Goal: Check status: Check status

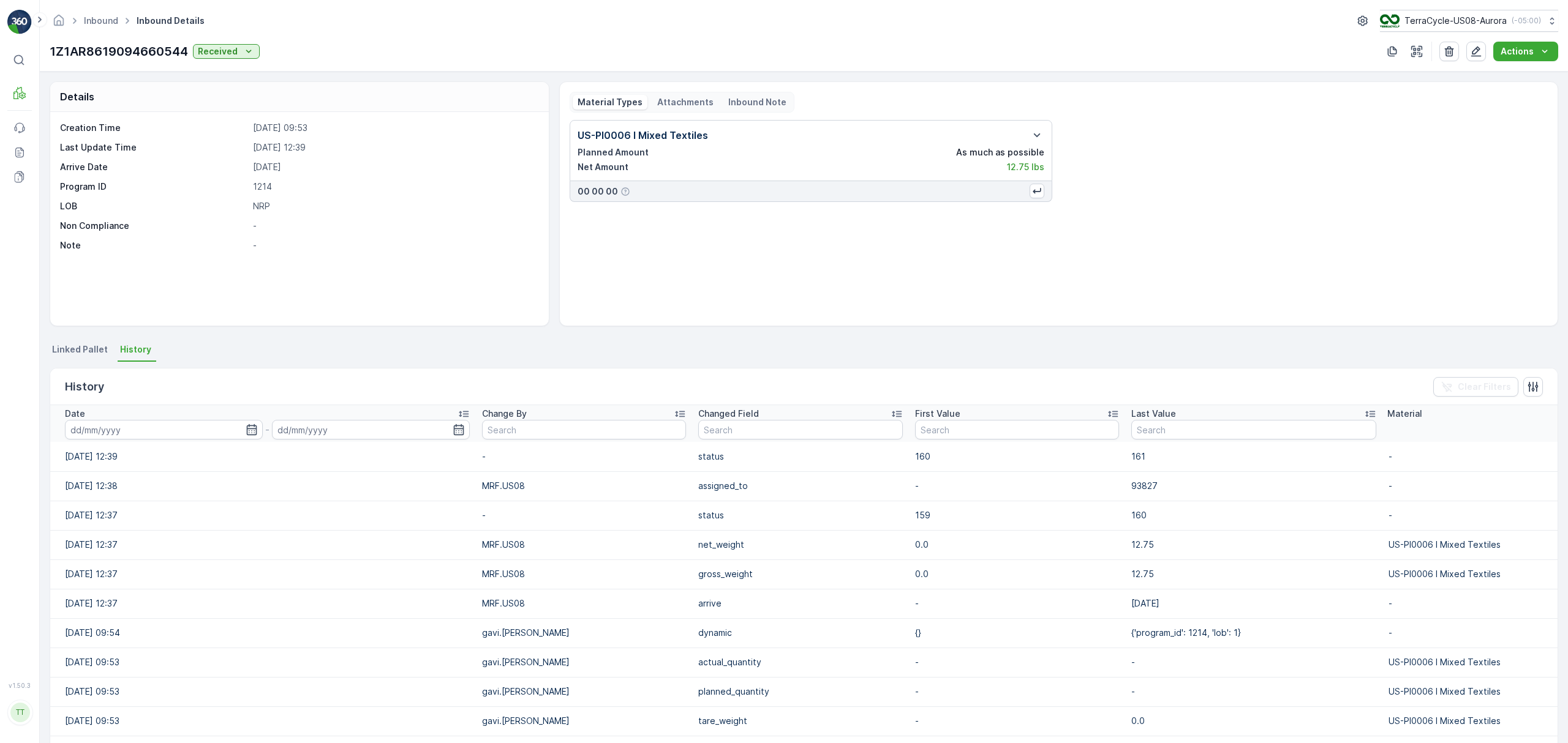
scroll to position [397, 0]
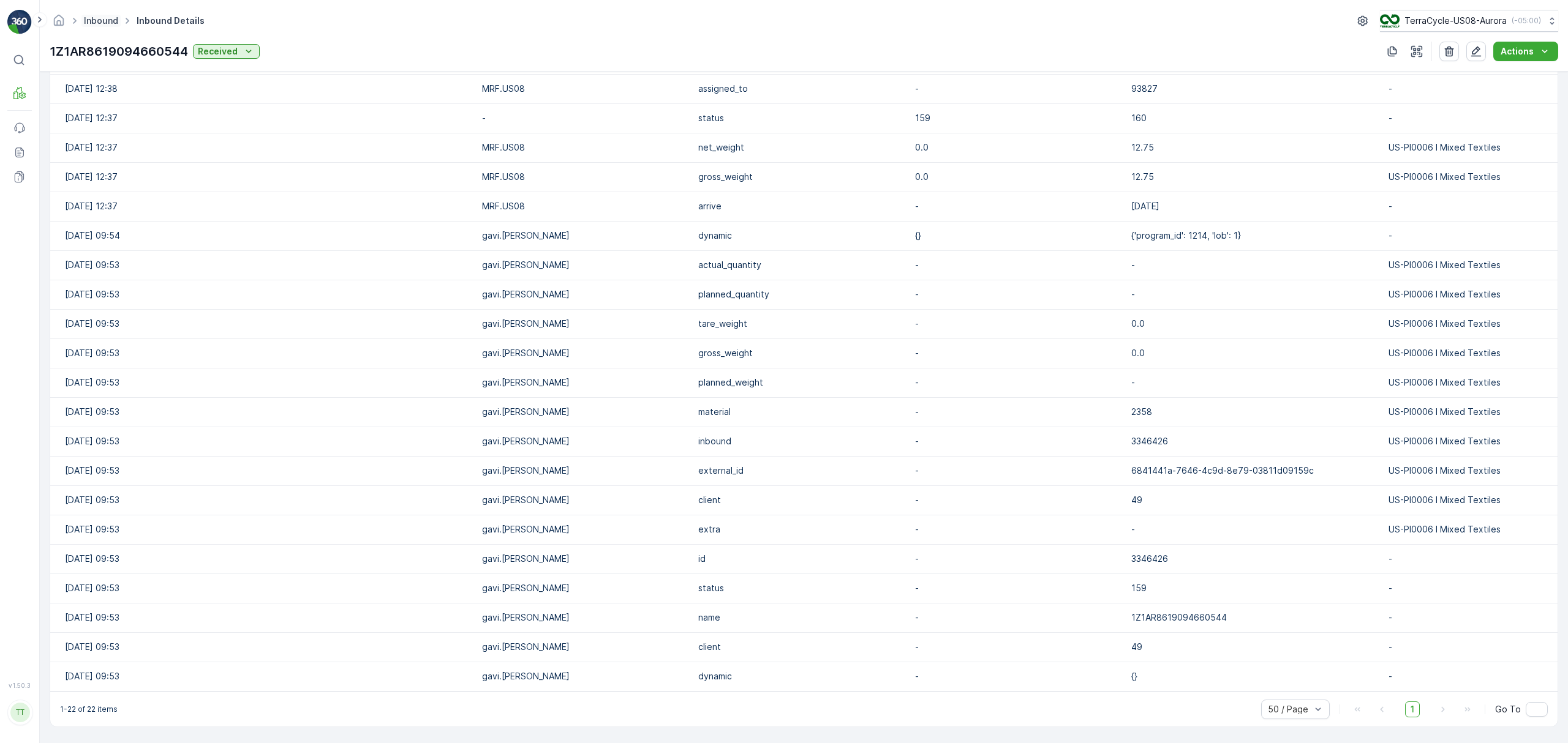
click at [94, 24] on link "Inbound" at bounding box center [101, 20] width 35 height 10
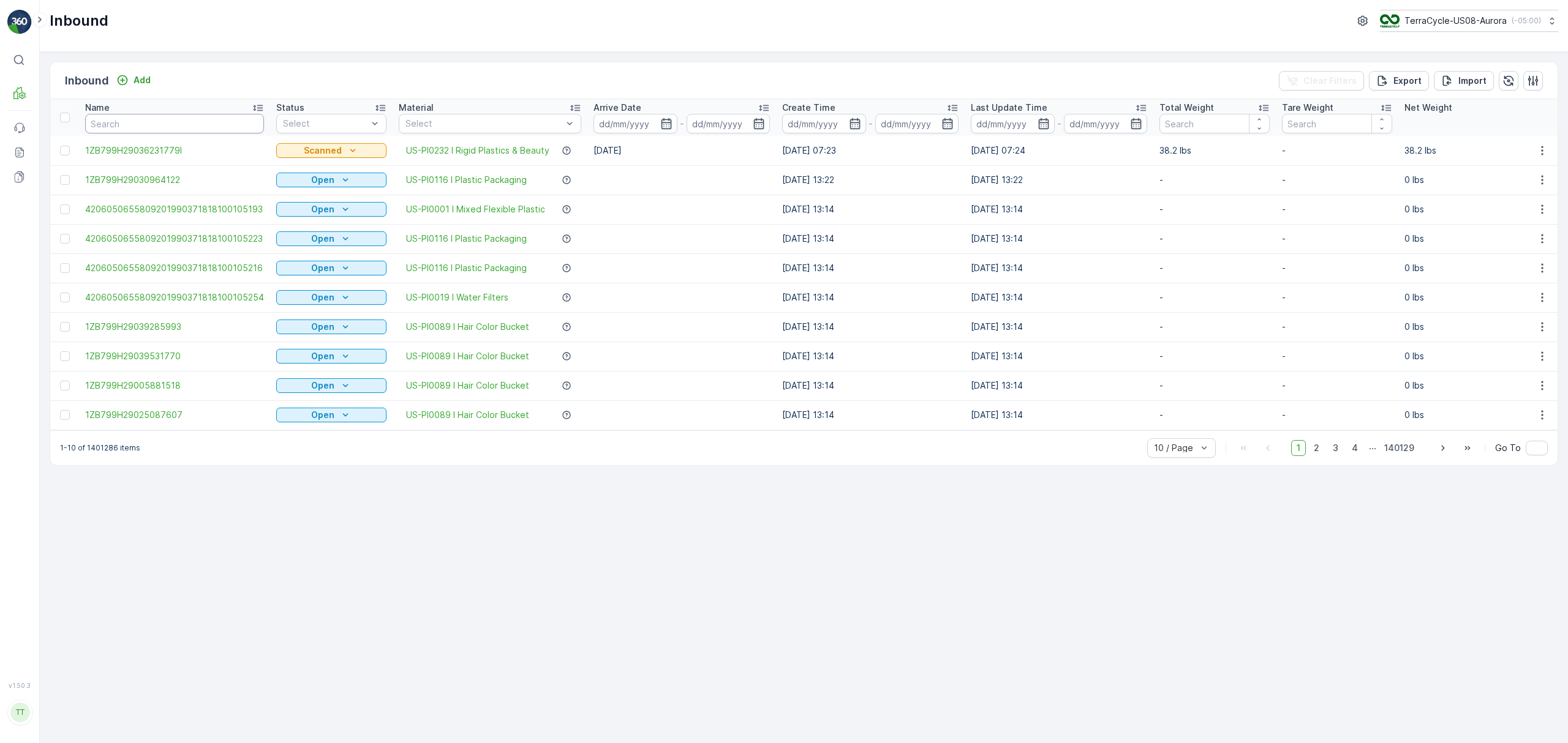
click at [138, 118] on input "text" at bounding box center [174, 124] width 179 height 20
paste input "1Z1AR8619098253665"
type input "1Z1AR8619098253665"
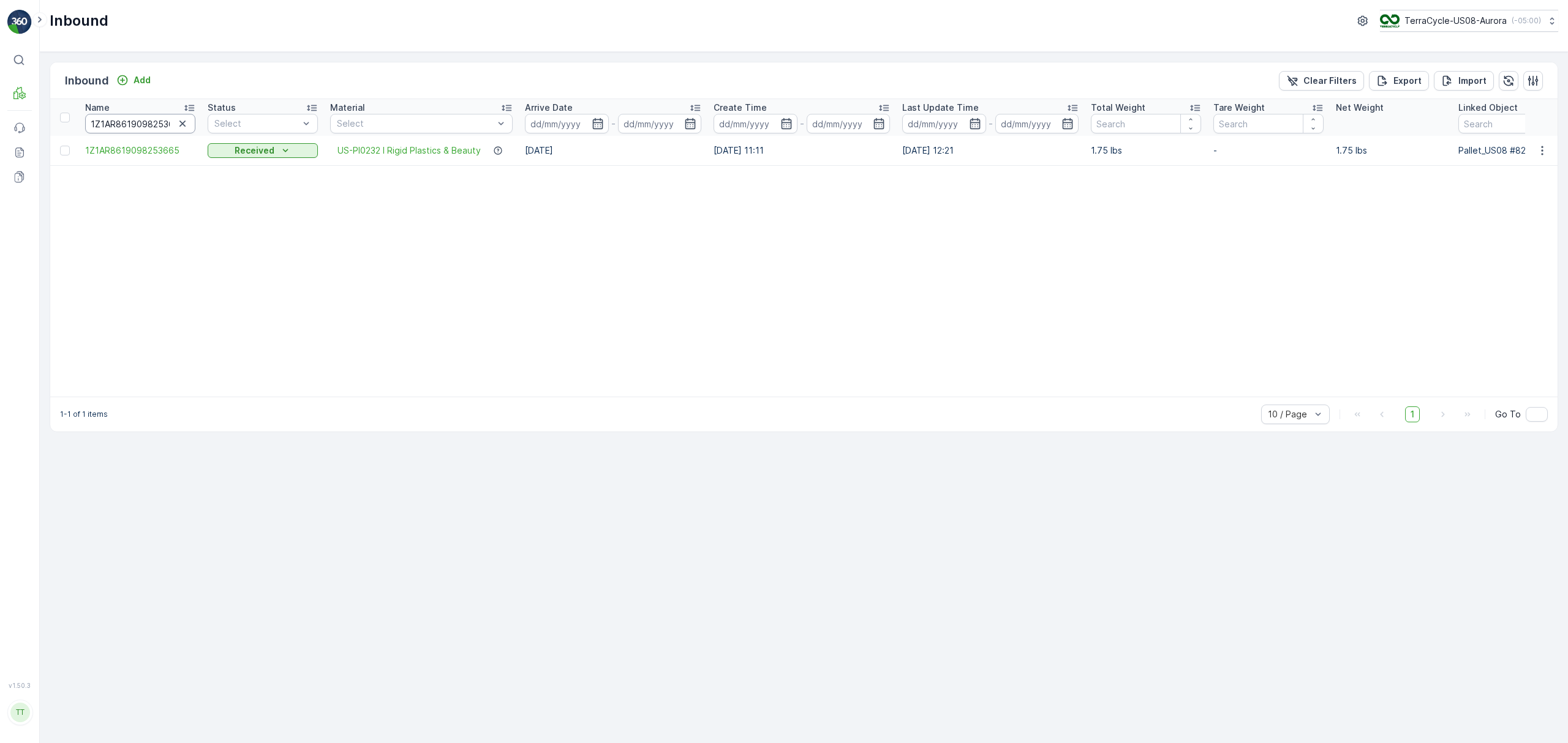
click at [128, 115] on input "1Z1AR8619098253665" at bounding box center [140, 124] width 110 height 20
paste input "B799H29017813220"
type input "1ZB799H29017813220"
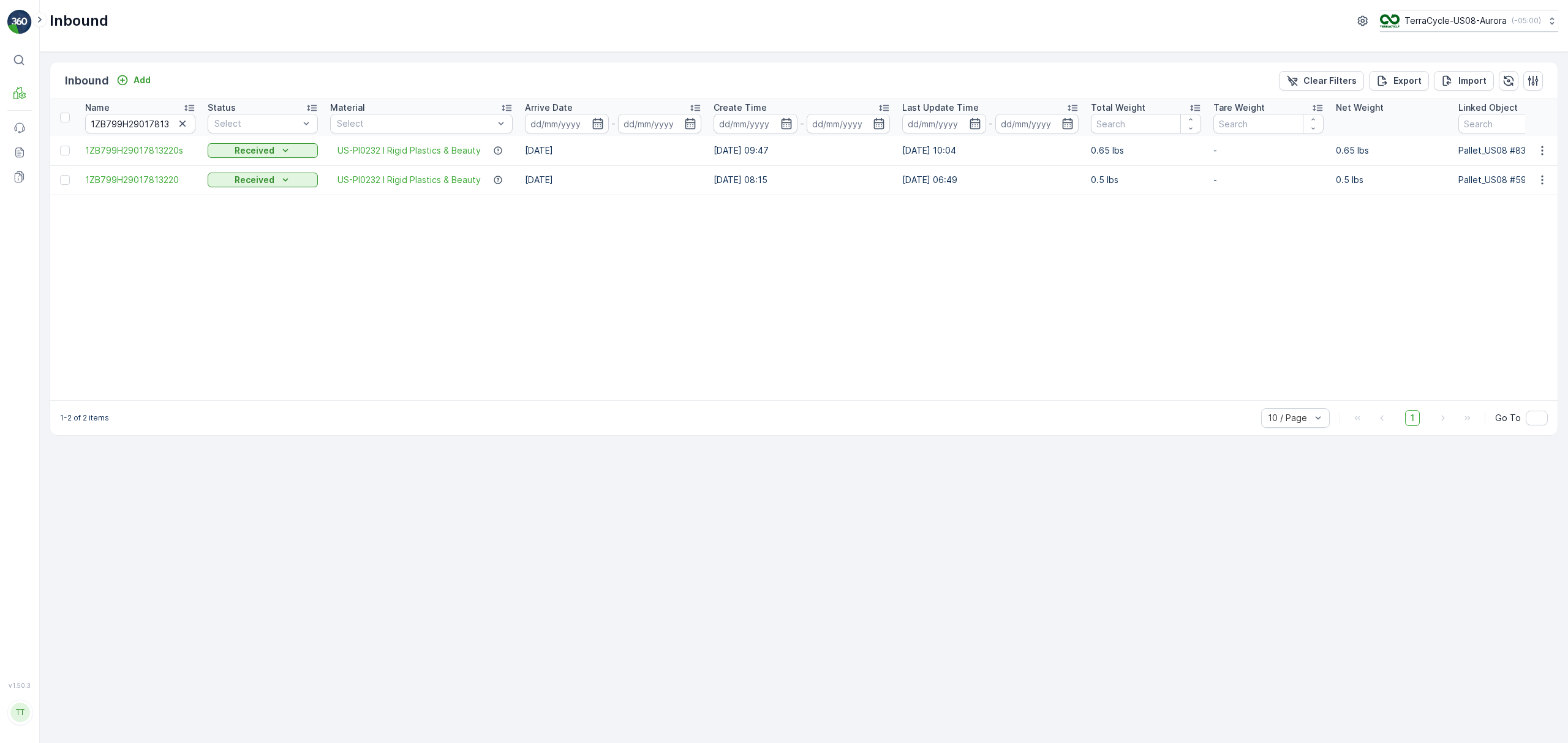
click at [136, 111] on div "Name" at bounding box center [140, 108] width 110 height 13
click at [125, 121] on input "1ZB799H29017813220" at bounding box center [140, 124] width 110 height 20
paste input "1AR8619092575319"
type input "1Z1AR8619092575319"
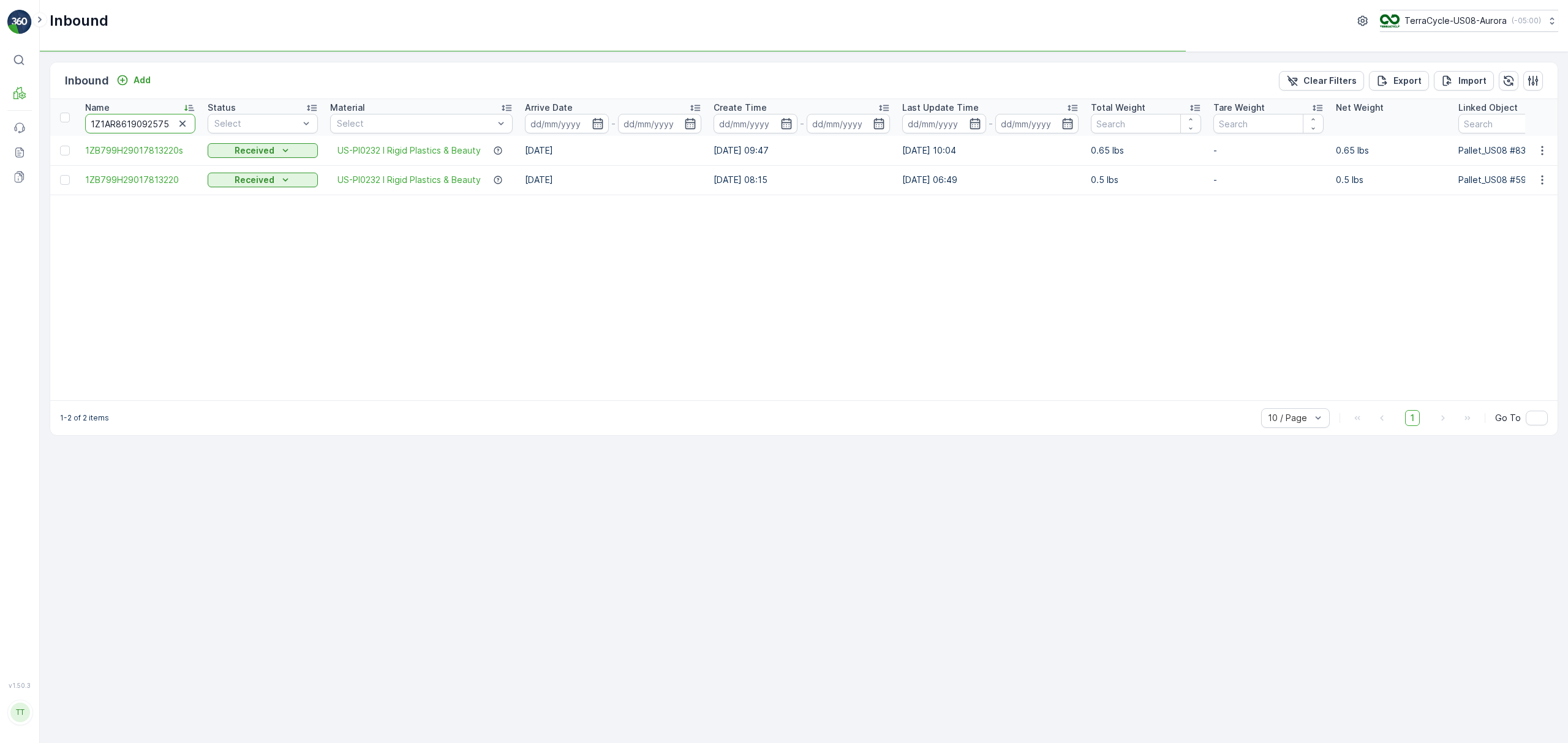
scroll to position [0, 11]
type input "1Z1AR8619092575319"
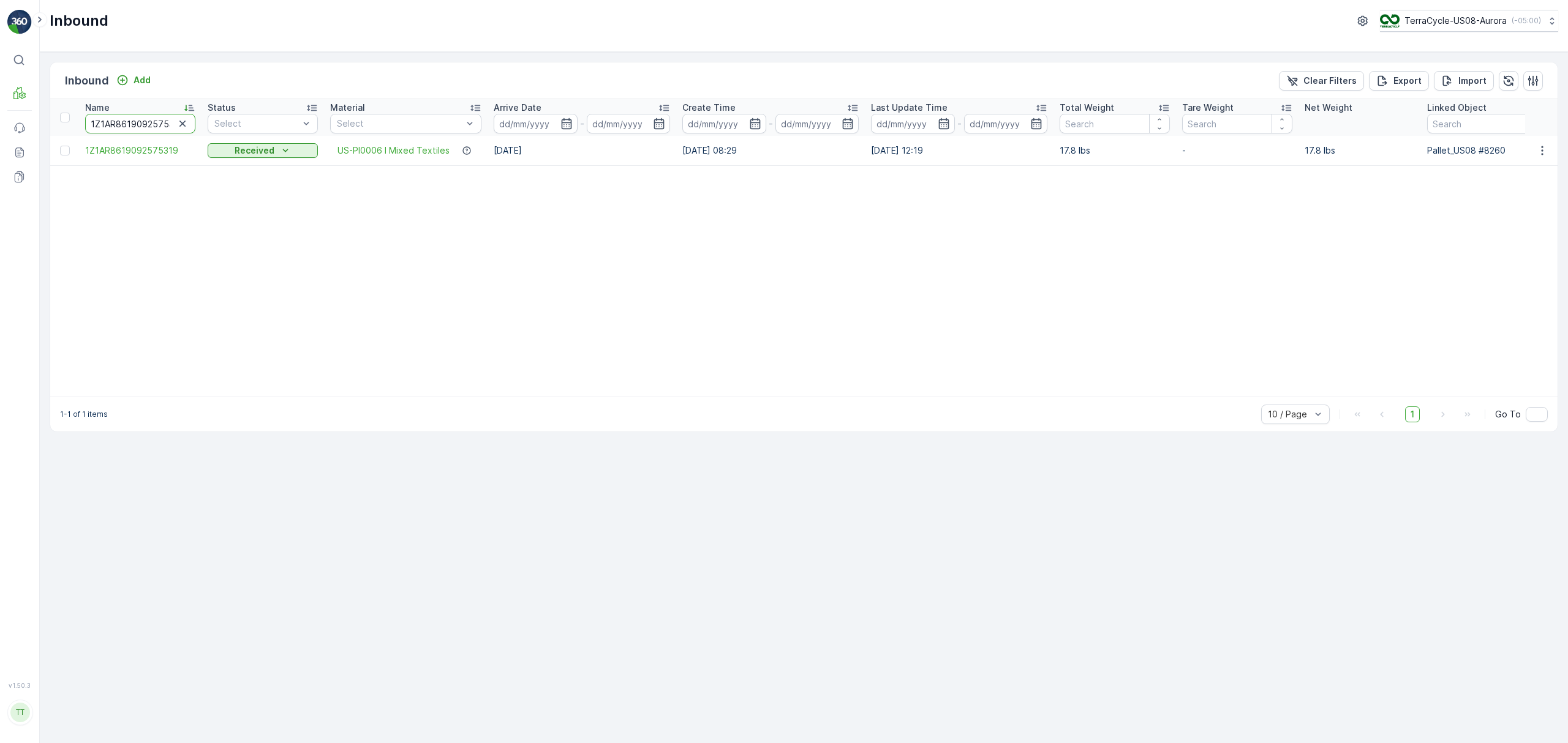
click at [150, 118] on input "1Z1AR8619092575319" at bounding box center [140, 124] width 110 height 20
paste input "4270037"
type input "1Z1AR8619094270037"
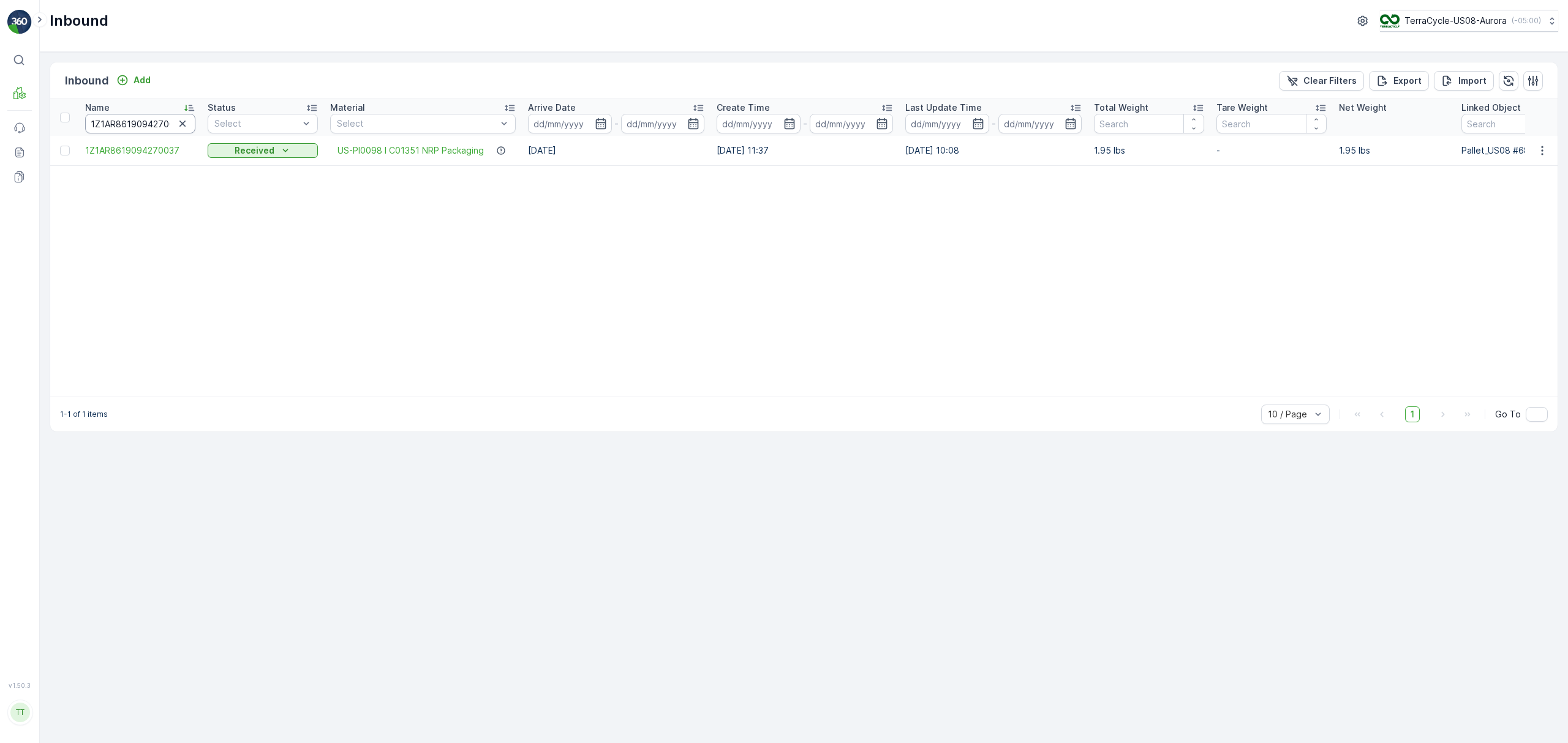
click at [124, 118] on input "1Z1AR8619094270037" at bounding box center [140, 124] width 110 height 20
paste input "B799H29017813220"
type input "1ZB799H29017813220"
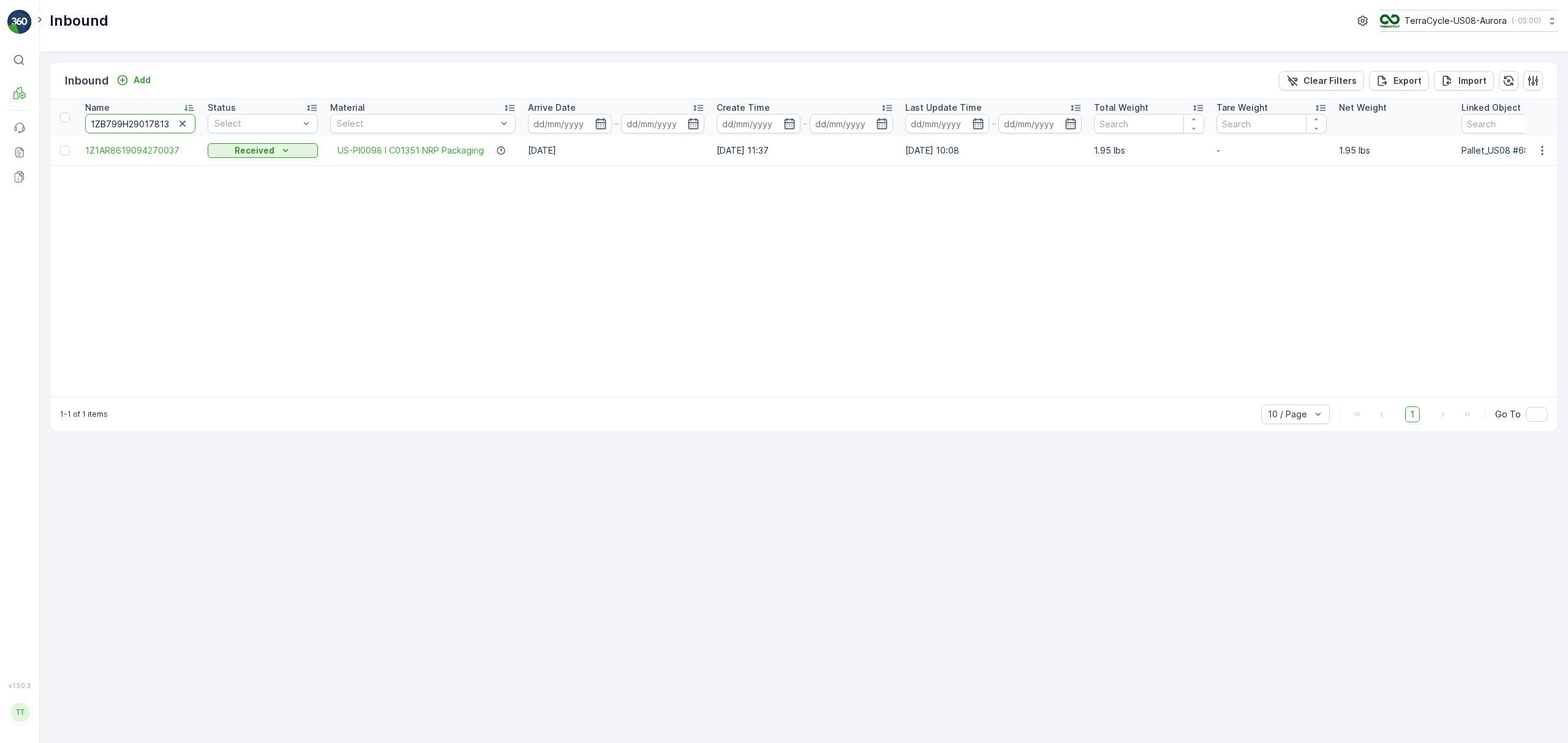
scroll to position [0, 13]
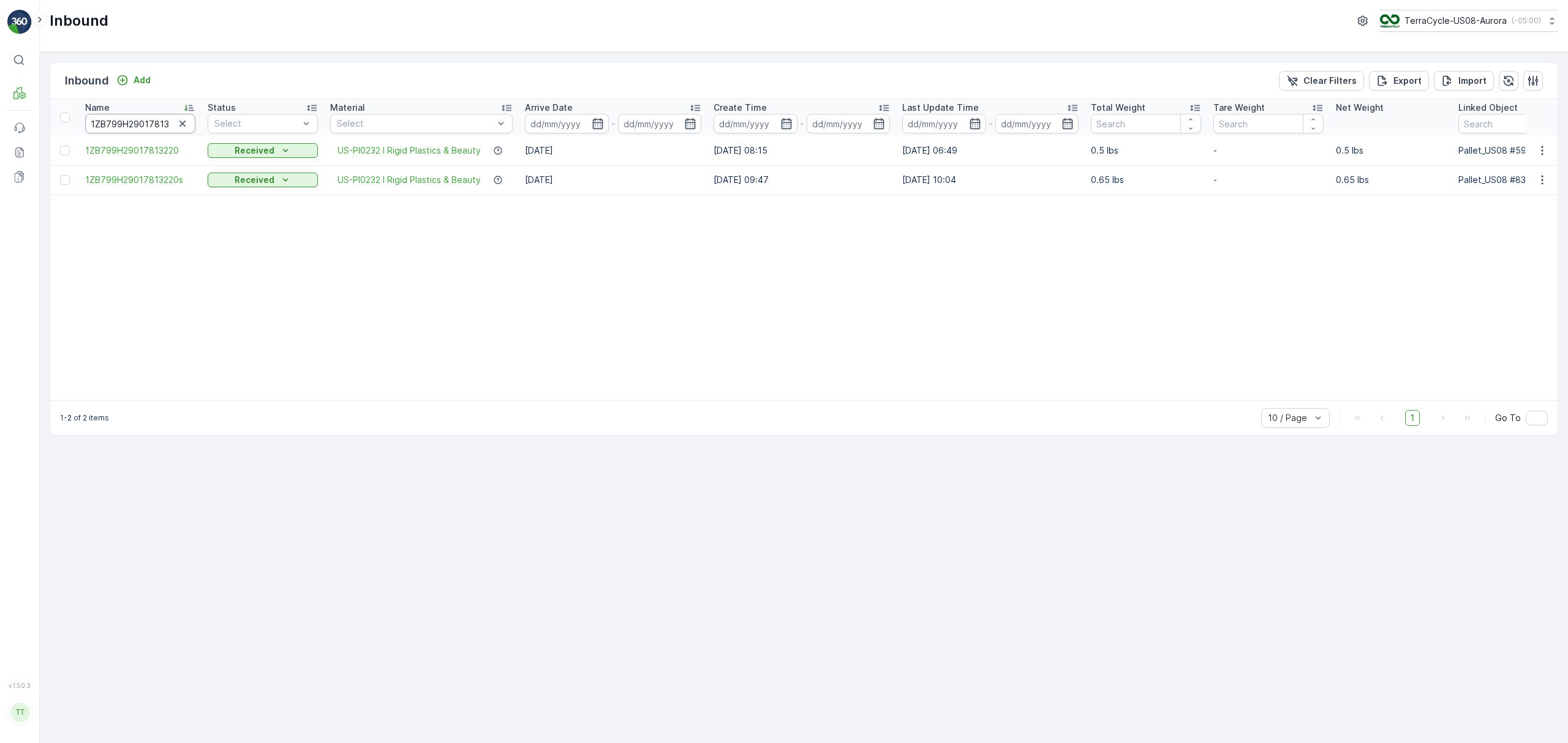
click at [132, 125] on input "1ZB799H29017813220" at bounding box center [140, 124] width 110 height 20
paste input "1AR8619094380061"
type input "1Z1AR8619094380061"
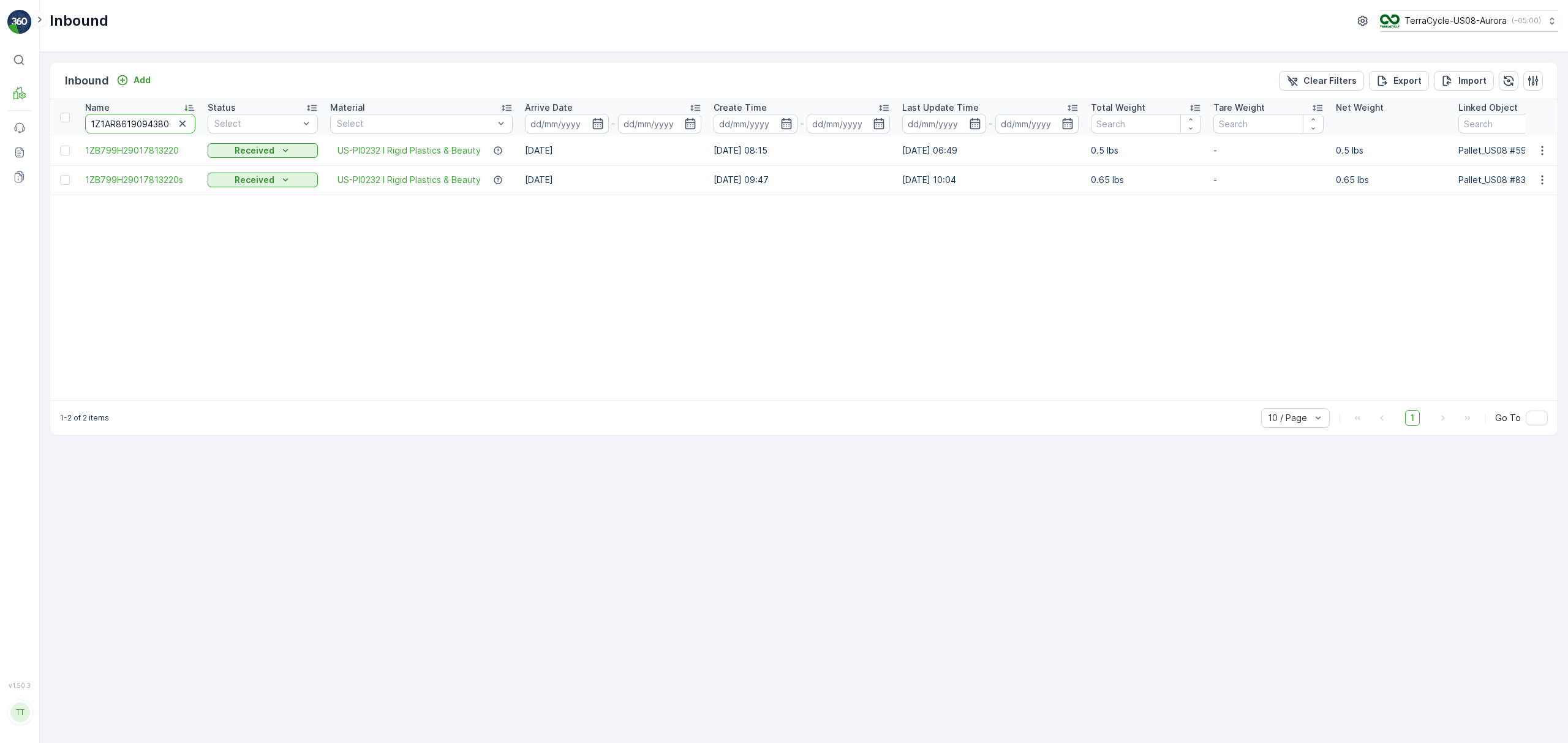
scroll to position [0, 13]
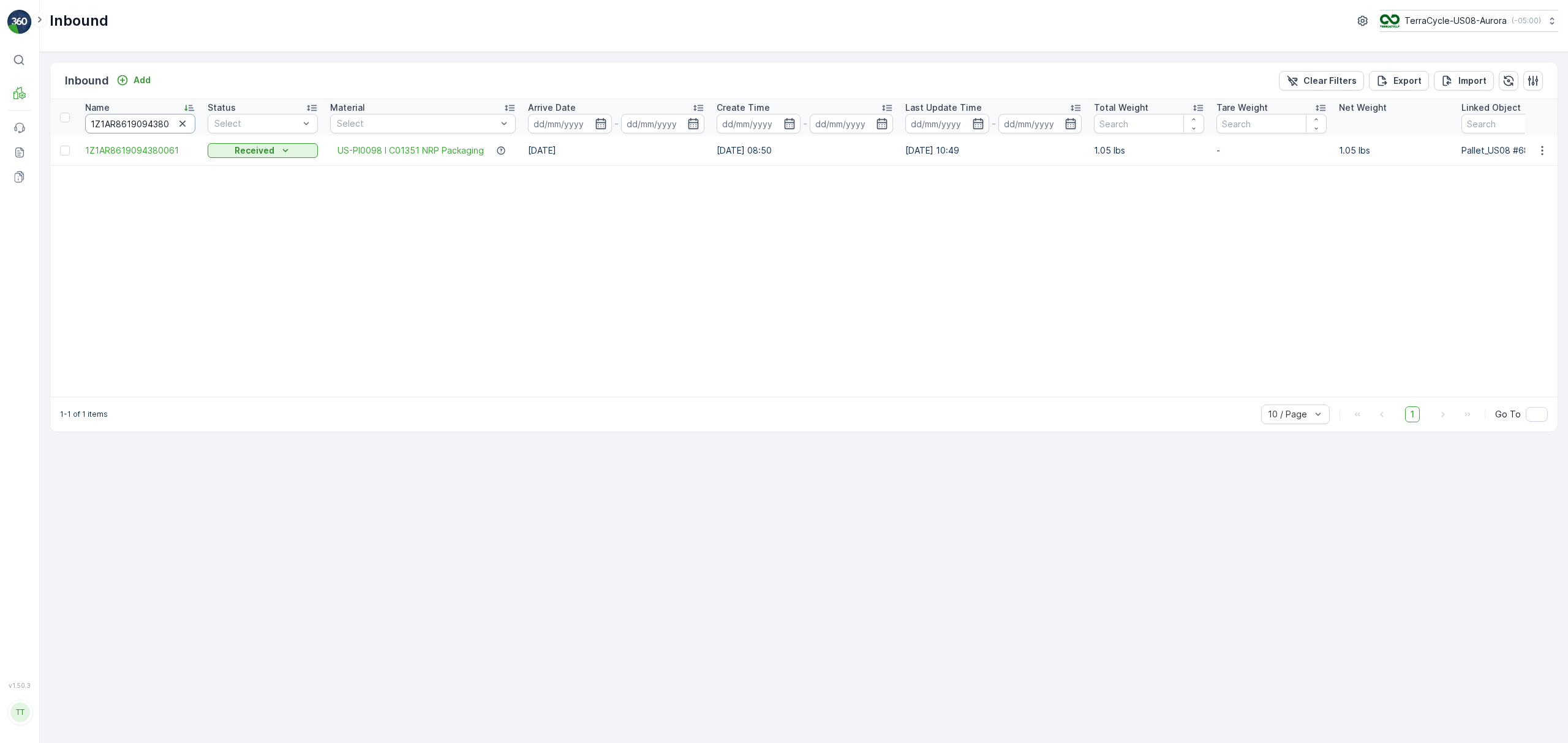
click at [133, 114] on input "1Z1AR8619094380061" at bounding box center [140, 124] width 110 height 20
paste input "B799H29026297469"
type input "1ZB799H29026297469"
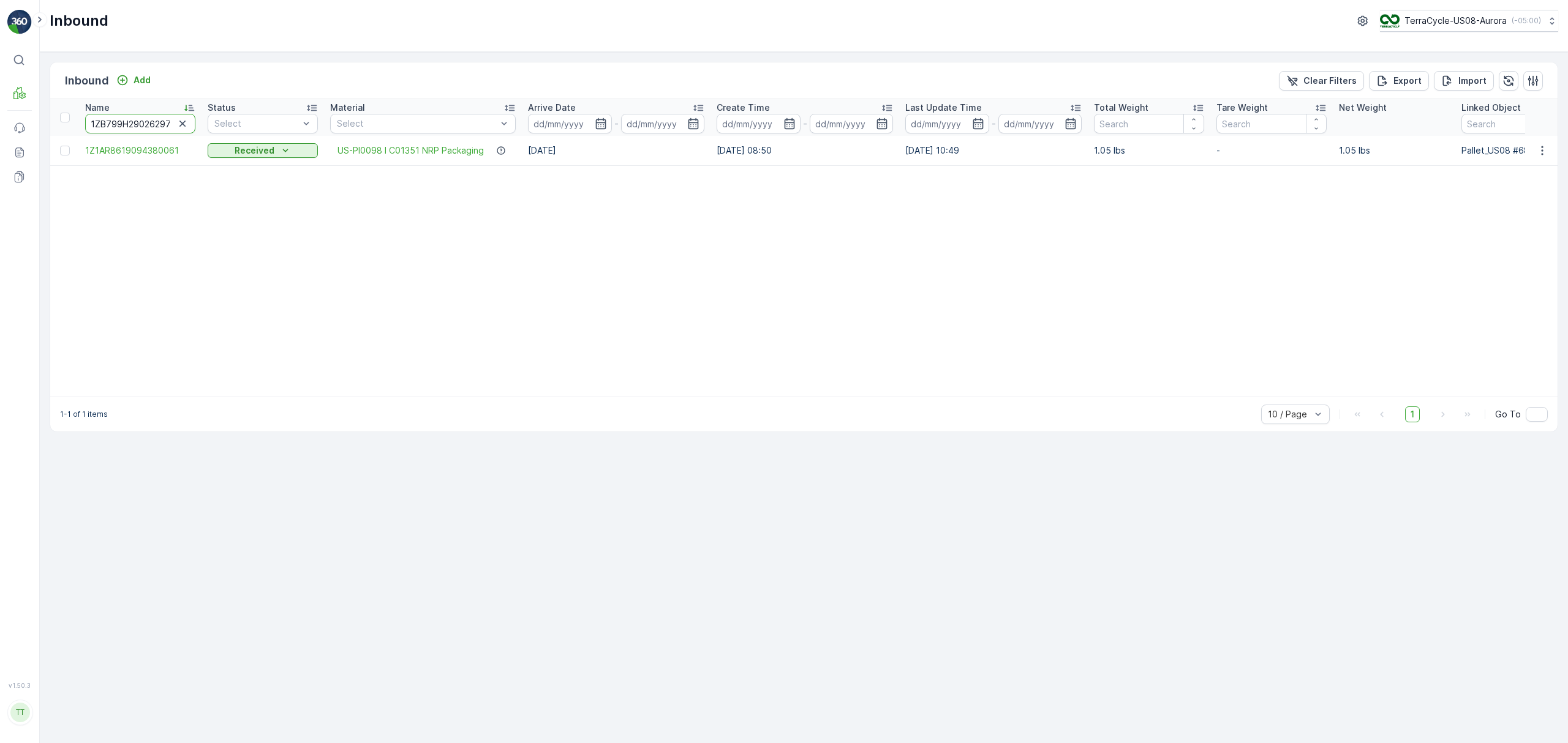
scroll to position [0, 15]
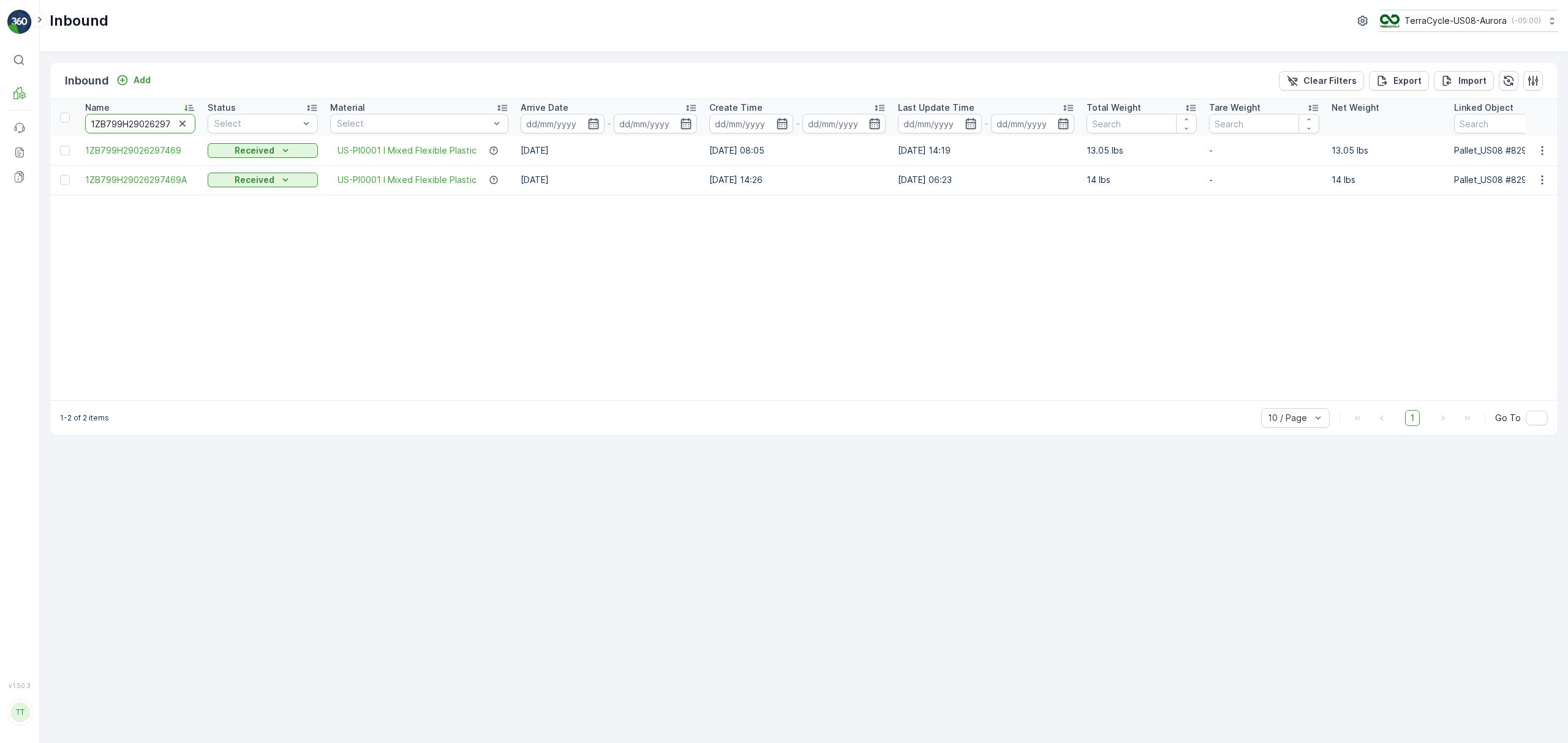
click at [155, 119] on input "1ZB799H29026297469" at bounding box center [140, 124] width 110 height 20
click at [155, 118] on input "1ZB799H29026297469" at bounding box center [140, 124] width 110 height 20
paste input "1AR8619094660544"
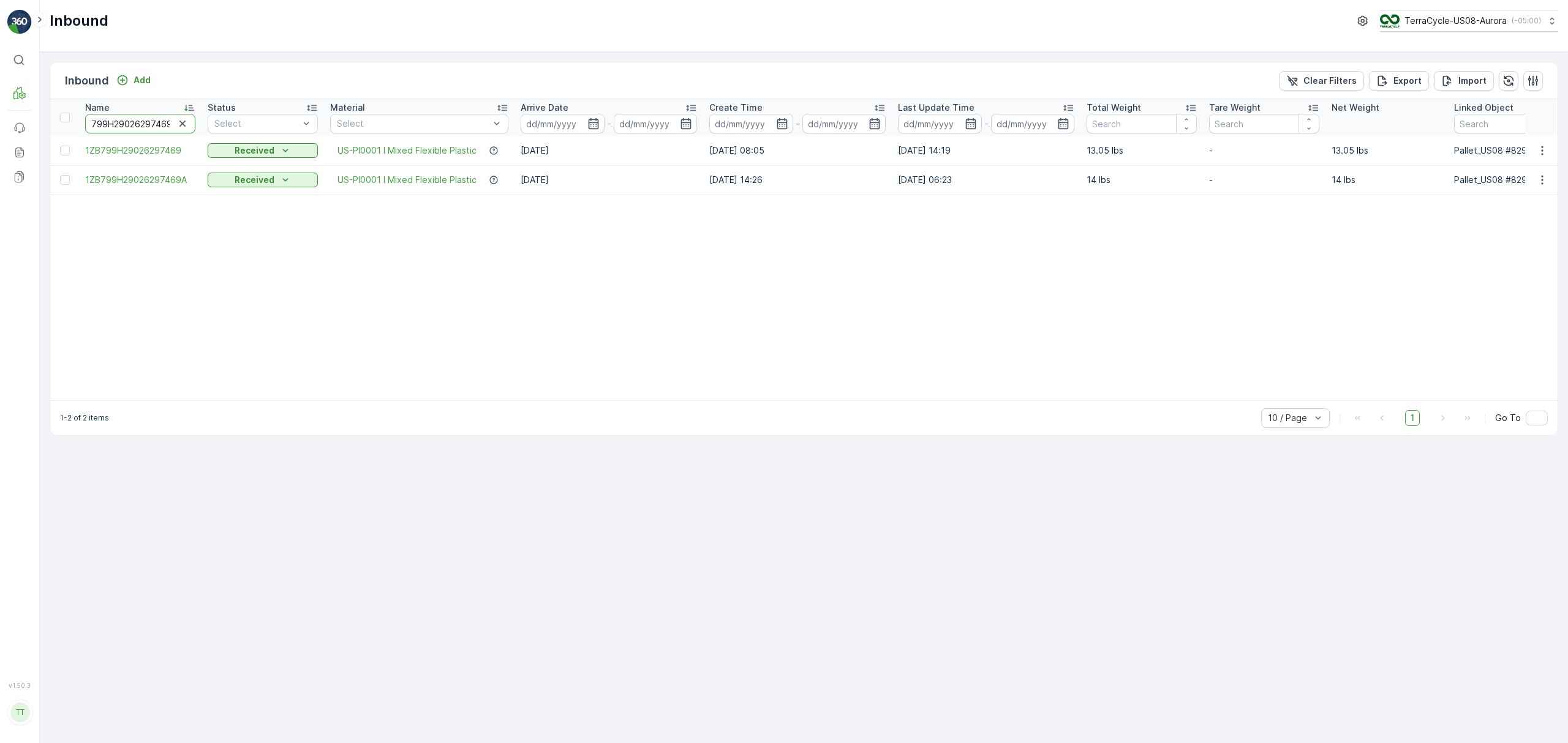
type input "1Z1AR8619094660544"
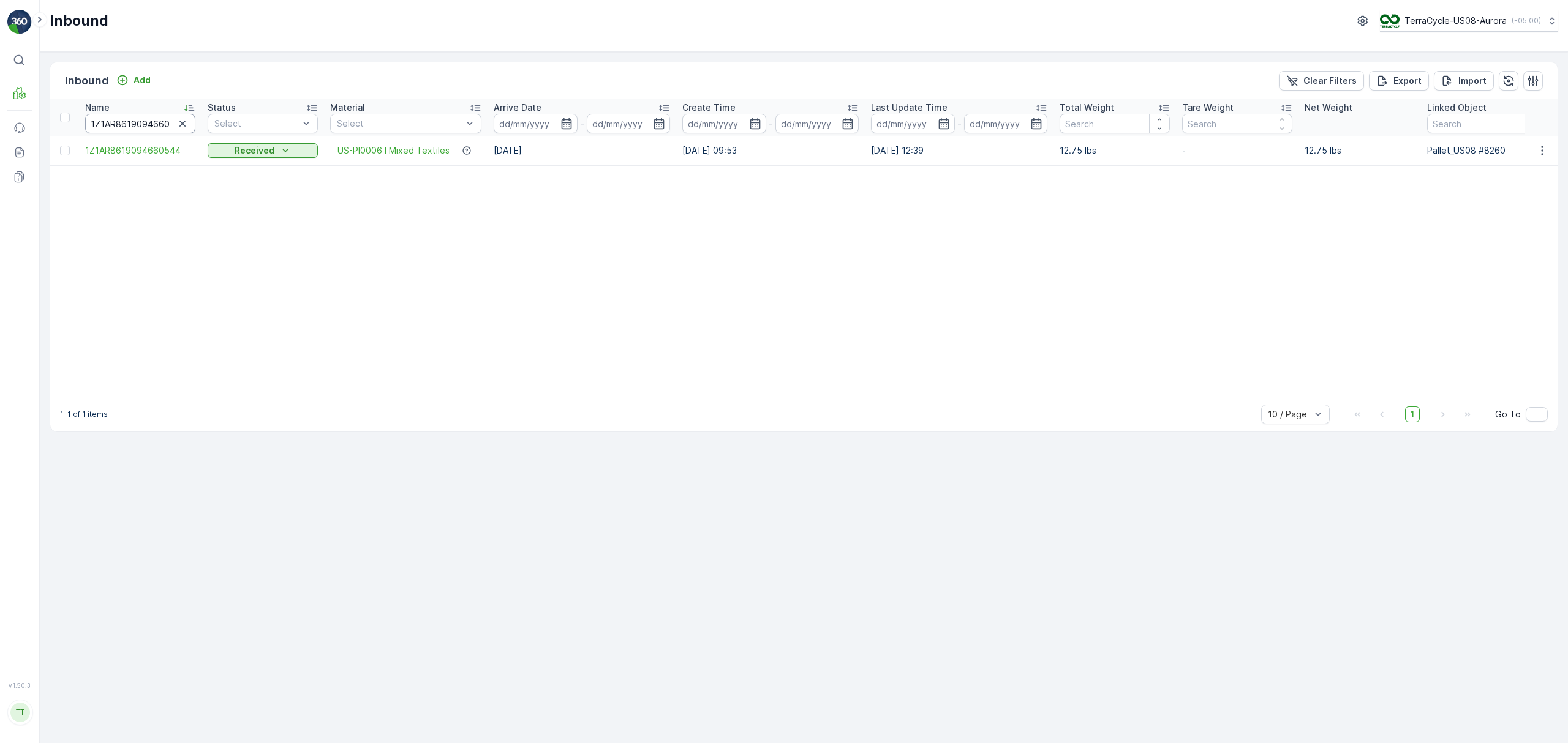
click at [131, 115] on th "Name 1Z1AR8619094660544" at bounding box center [140, 117] width 122 height 37
click at [131, 121] on input "1Z1AR8619094660544" at bounding box center [140, 124] width 110 height 20
paste input "B799H29017369078"
type input "1ZB799H29017369078"
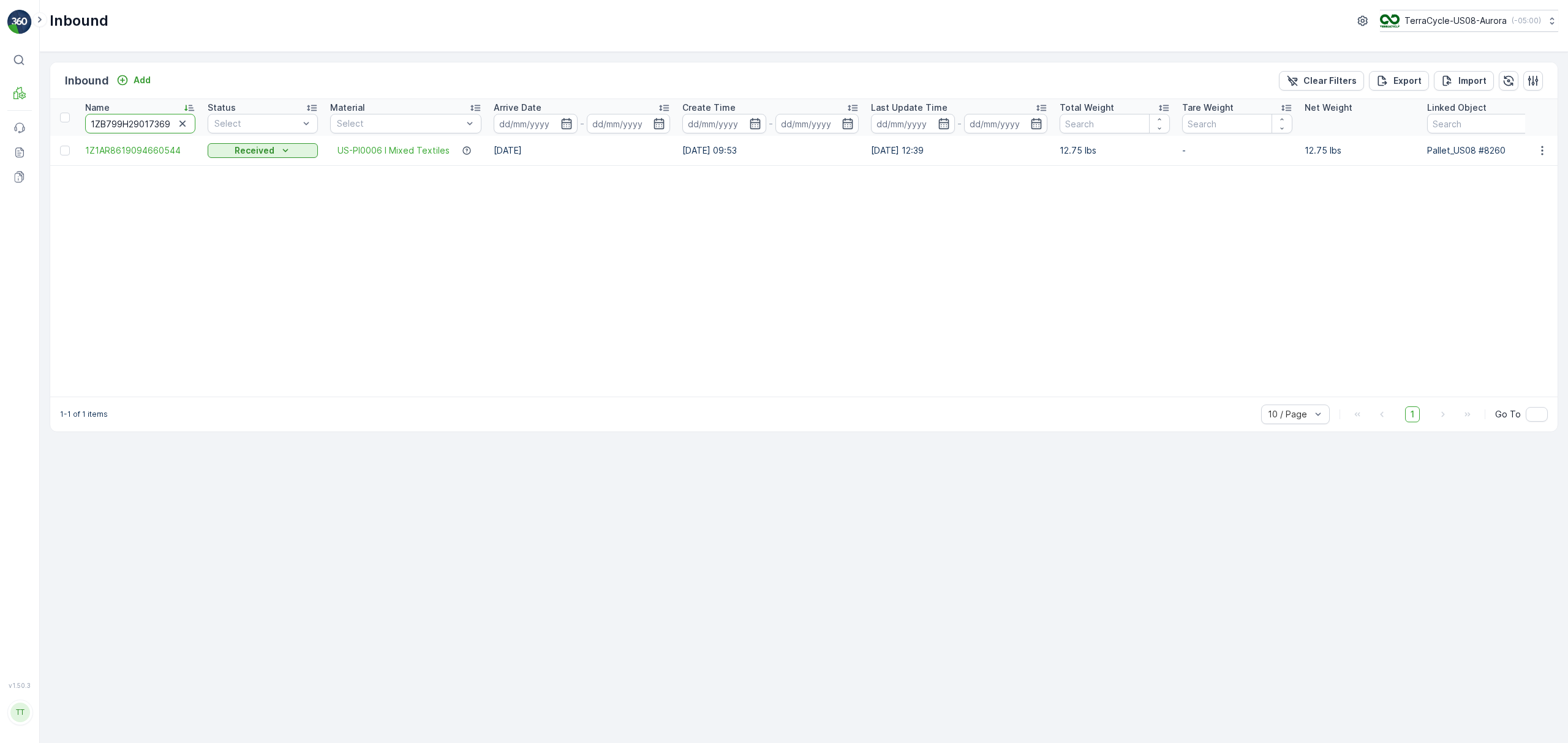
scroll to position [0, 13]
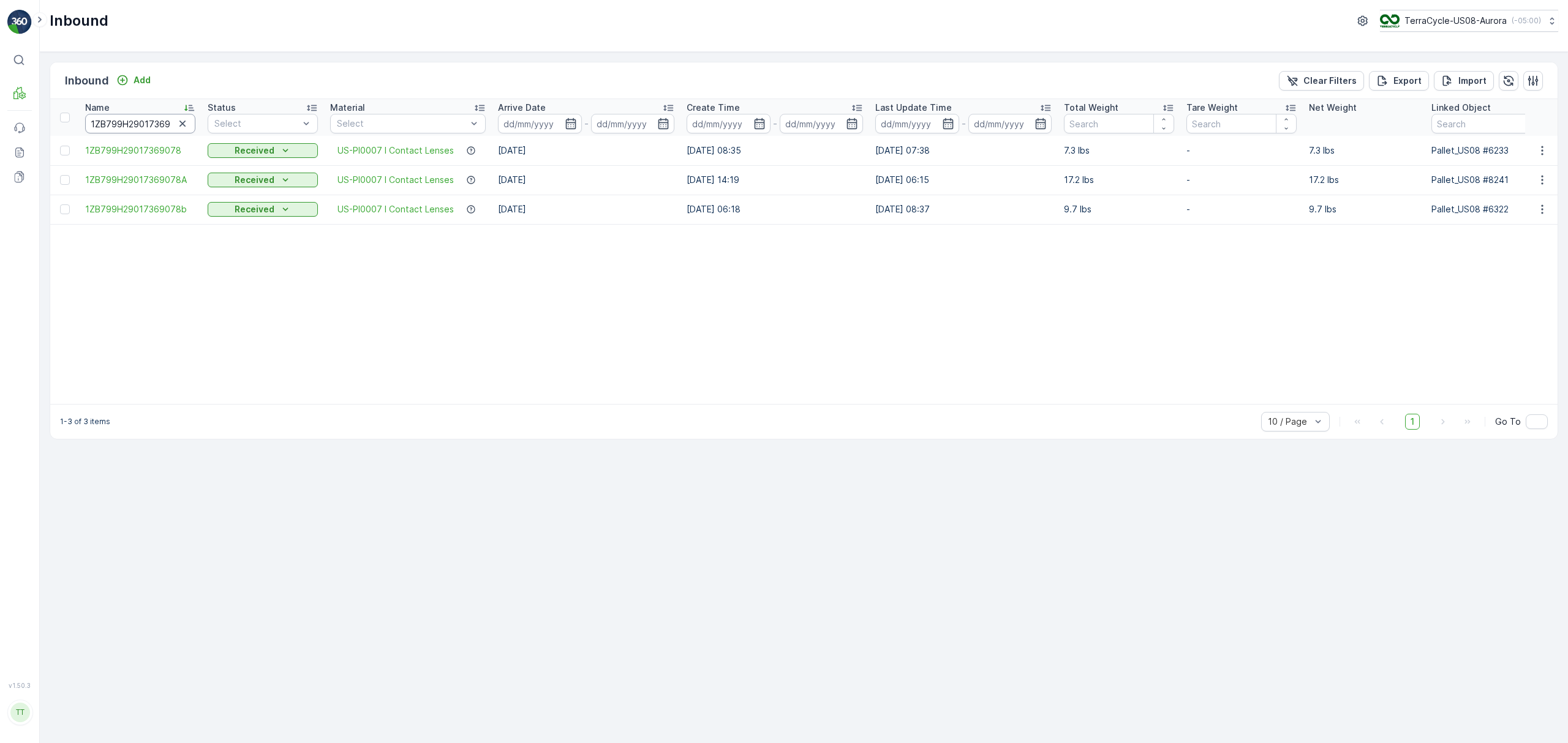
click at [121, 126] on input "1ZB799H29017369078" at bounding box center [140, 124] width 110 height 20
paste input "1AR8619096599537"
type input "1Z1AR8619096599537"
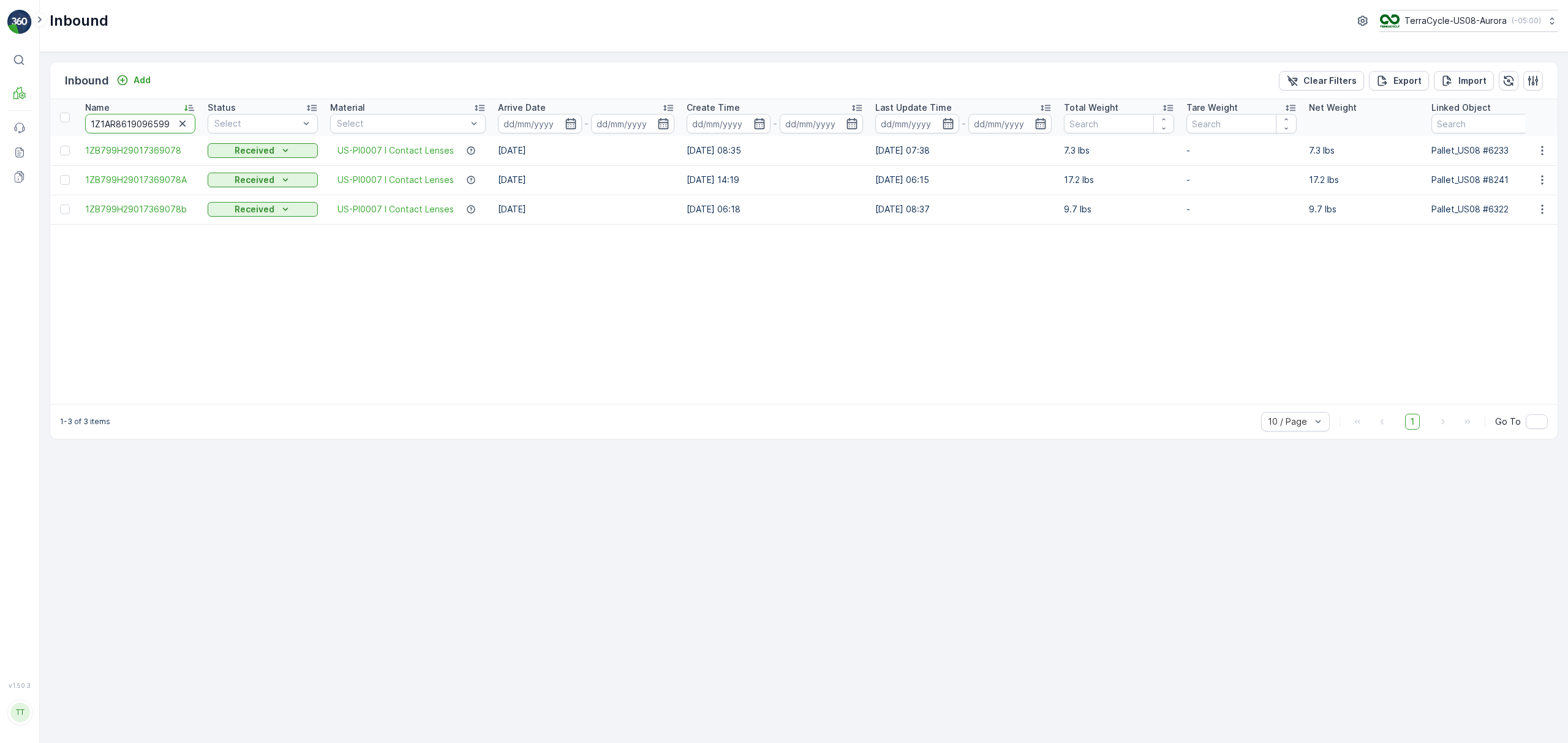
scroll to position [0, 13]
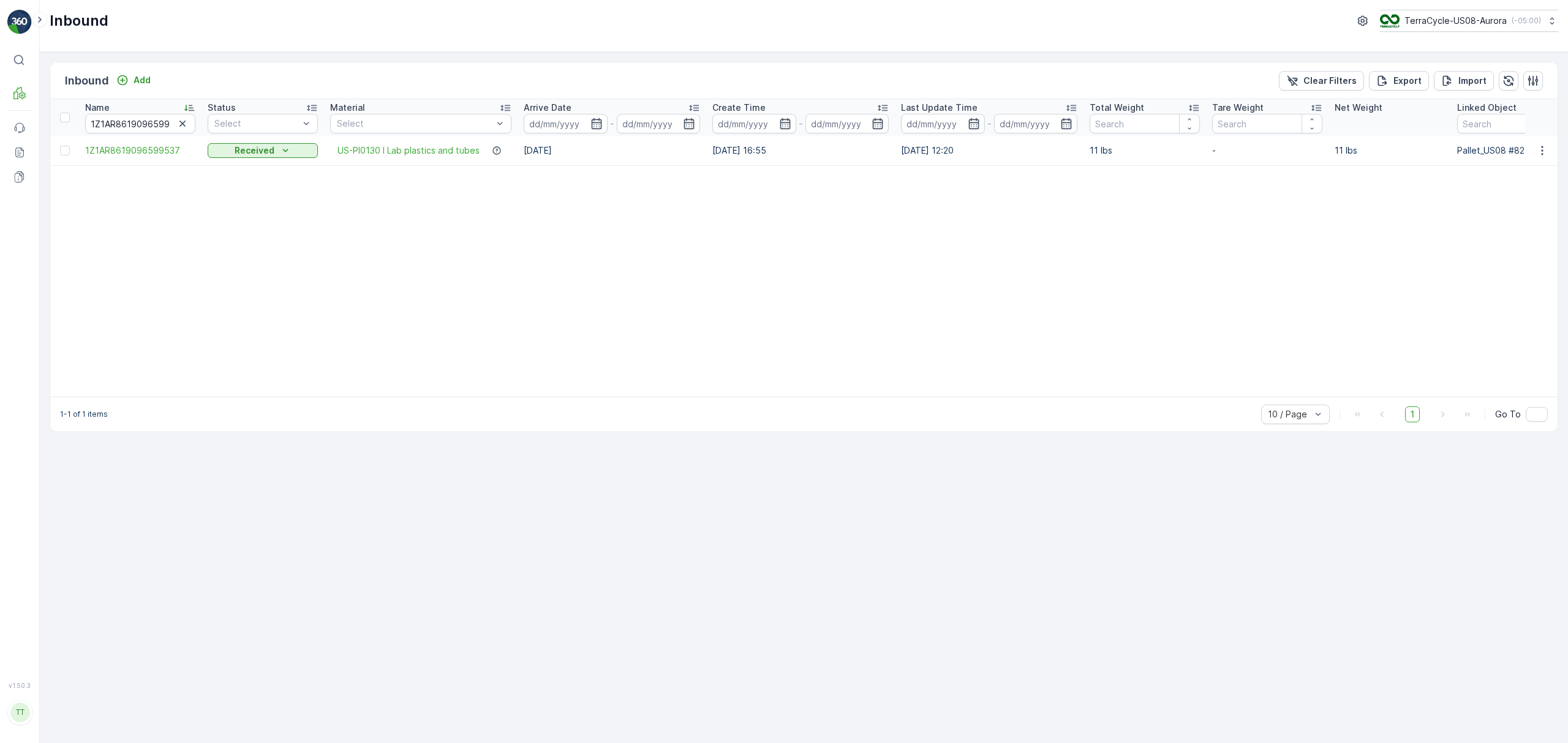
drag, startPoint x: 119, startPoint y: 109, endPoint x: 122, endPoint y: 121, distance: 12.4
click at [120, 111] on div "Name" at bounding box center [140, 108] width 110 height 13
click at [122, 121] on input "1Z1AR8619096599537" at bounding box center [140, 124] width 110 height 20
paste input "4109104"
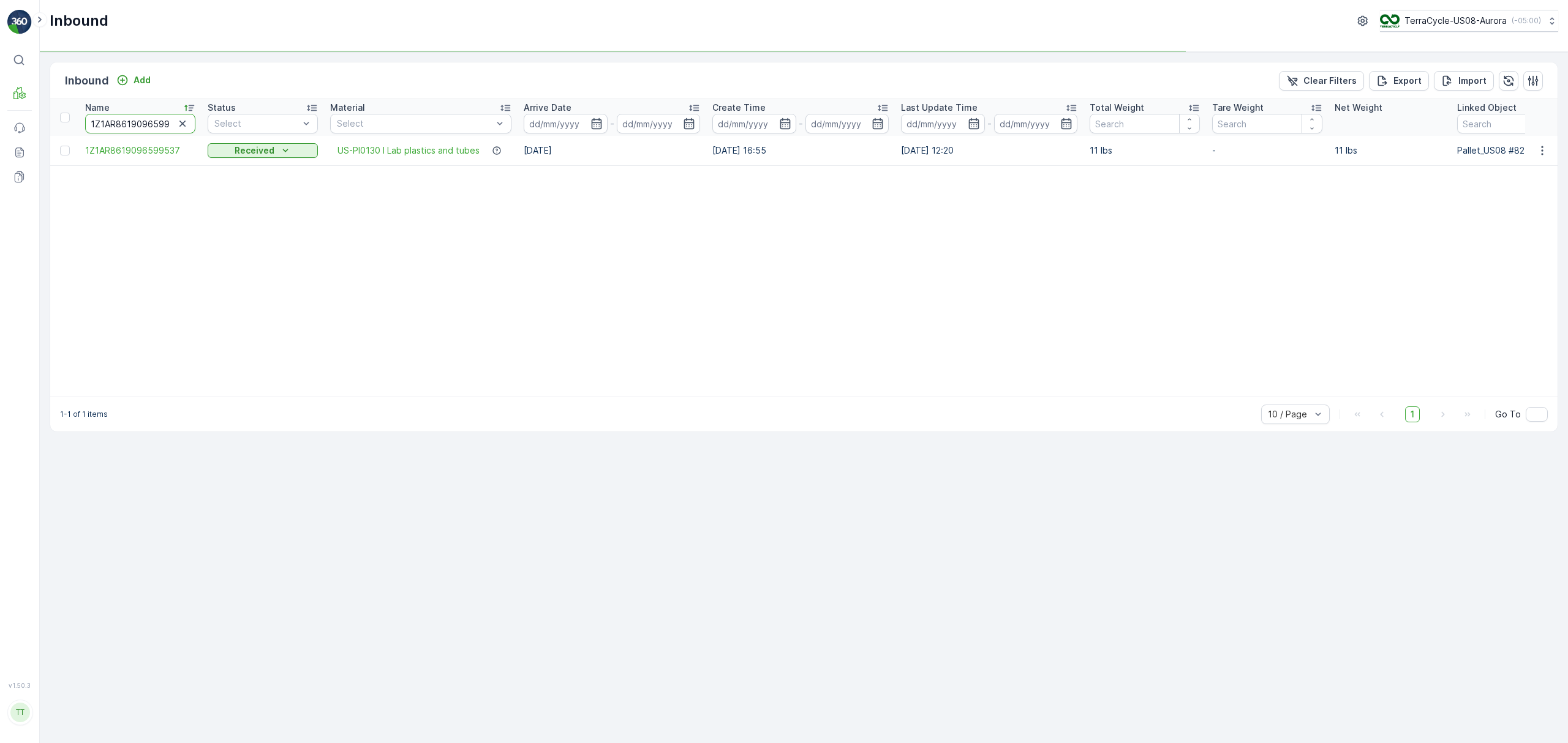
type input "1Z1AR8619094109104"
click at [118, 121] on input "1Z1AR8619094109104" at bounding box center [140, 124] width 110 height 20
paste input "7461352"
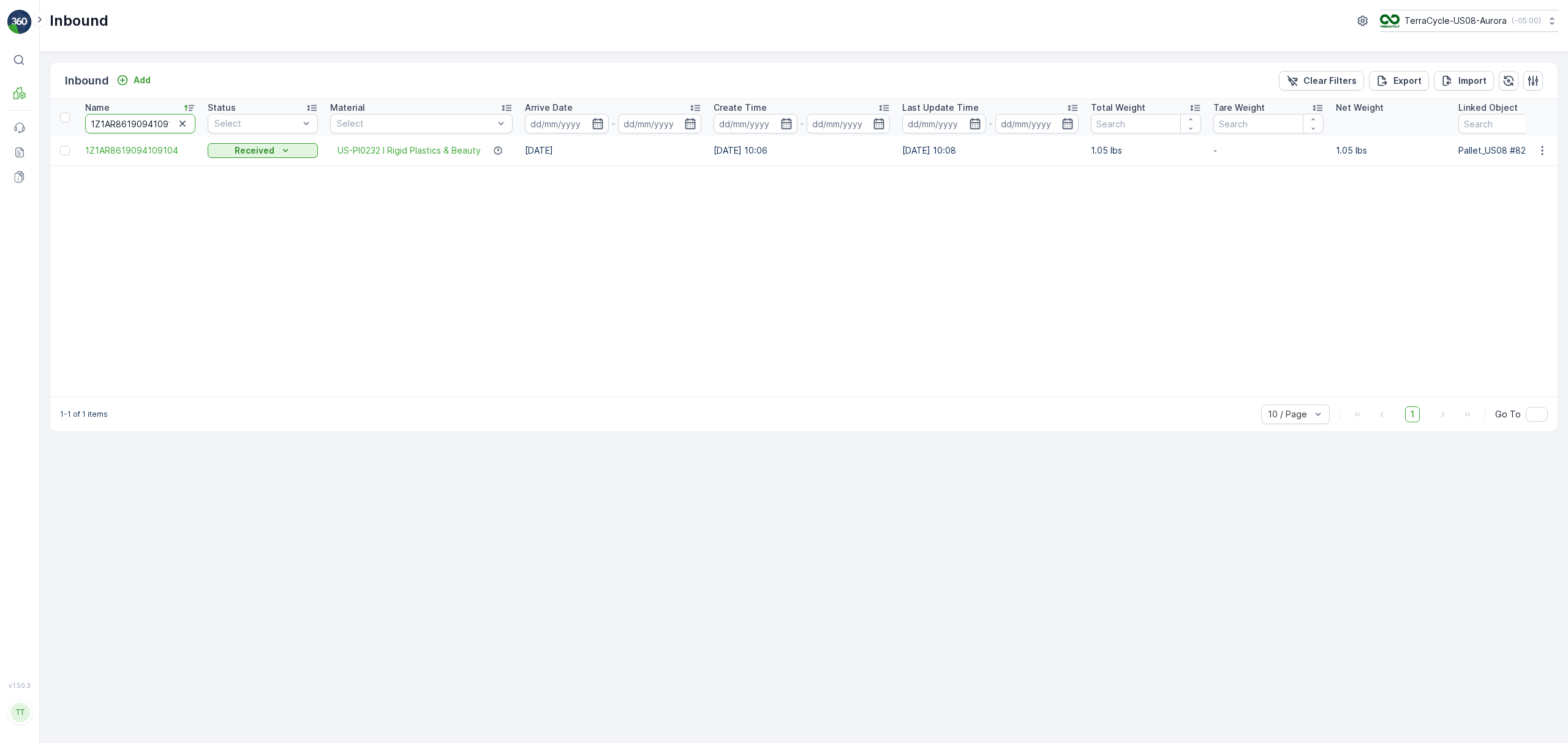
type input "1Z1AR8619097461352"
click at [114, 118] on input "1Z1AR8619097461352" at bounding box center [140, 124] width 110 height 20
paste input "1865383"
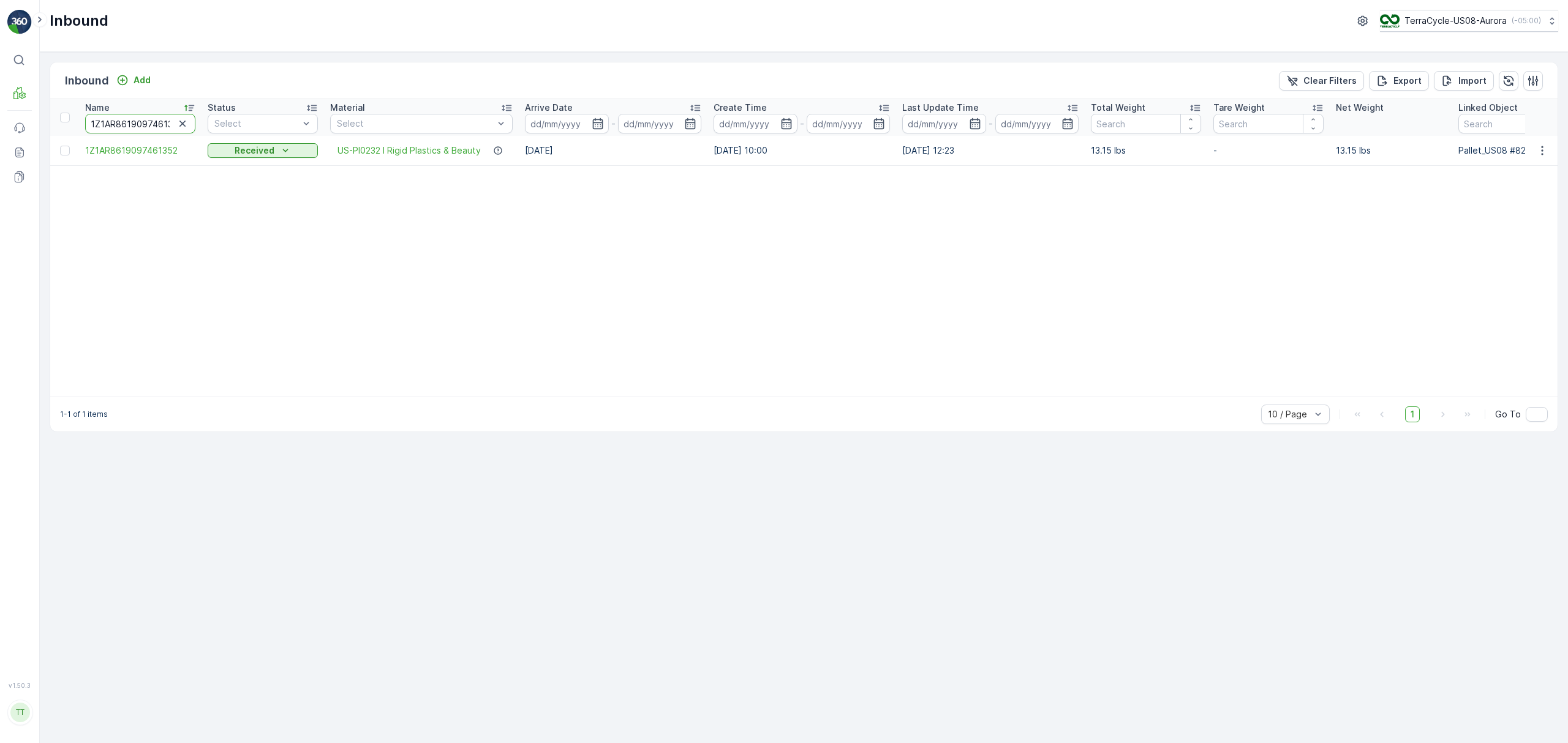
type input "1Z1AR8619091865383"
click at [136, 122] on input "1Z1AR8619091865383" at bounding box center [140, 124] width 110 height 20
paste input "5944058"
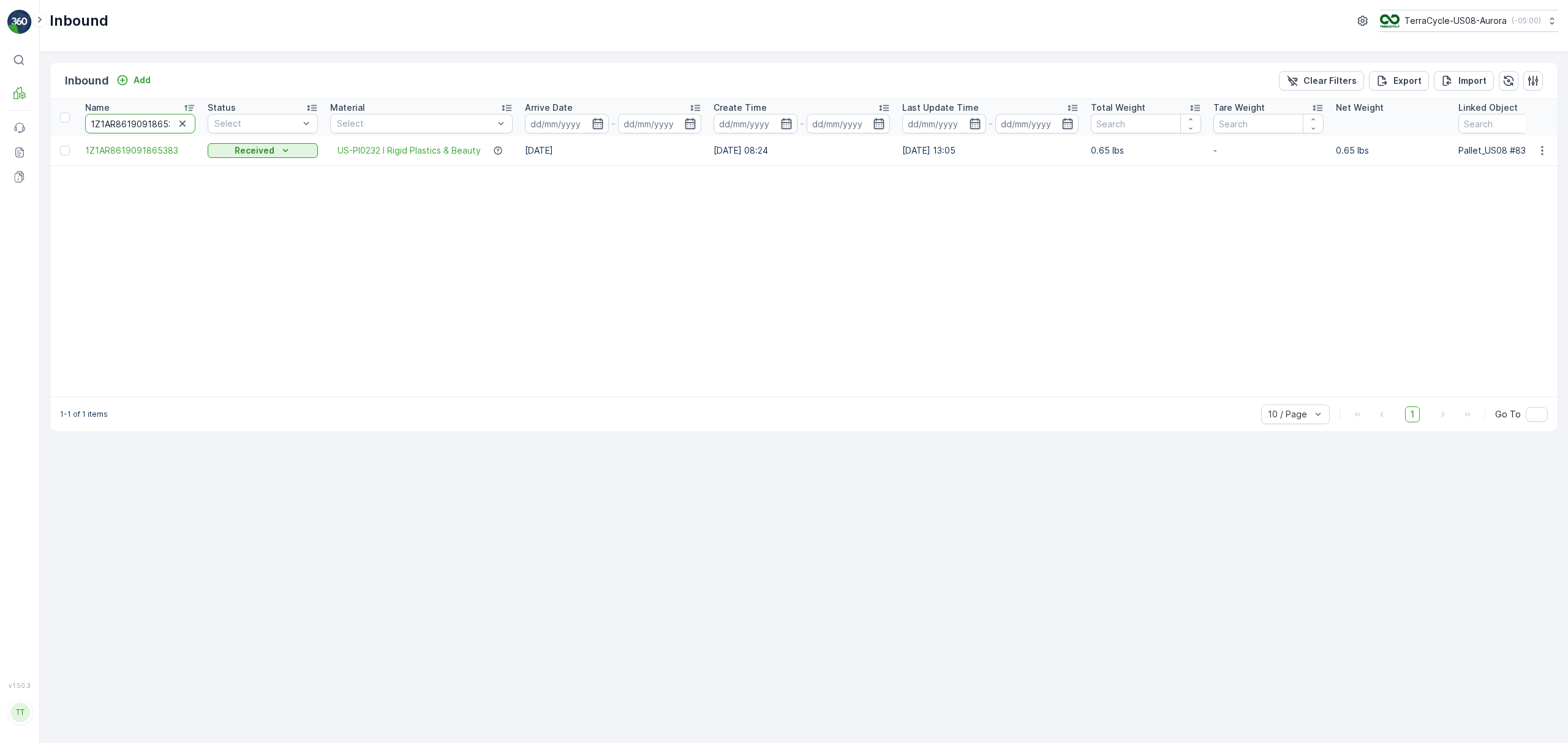
type input "1Z1AR8619095944058"
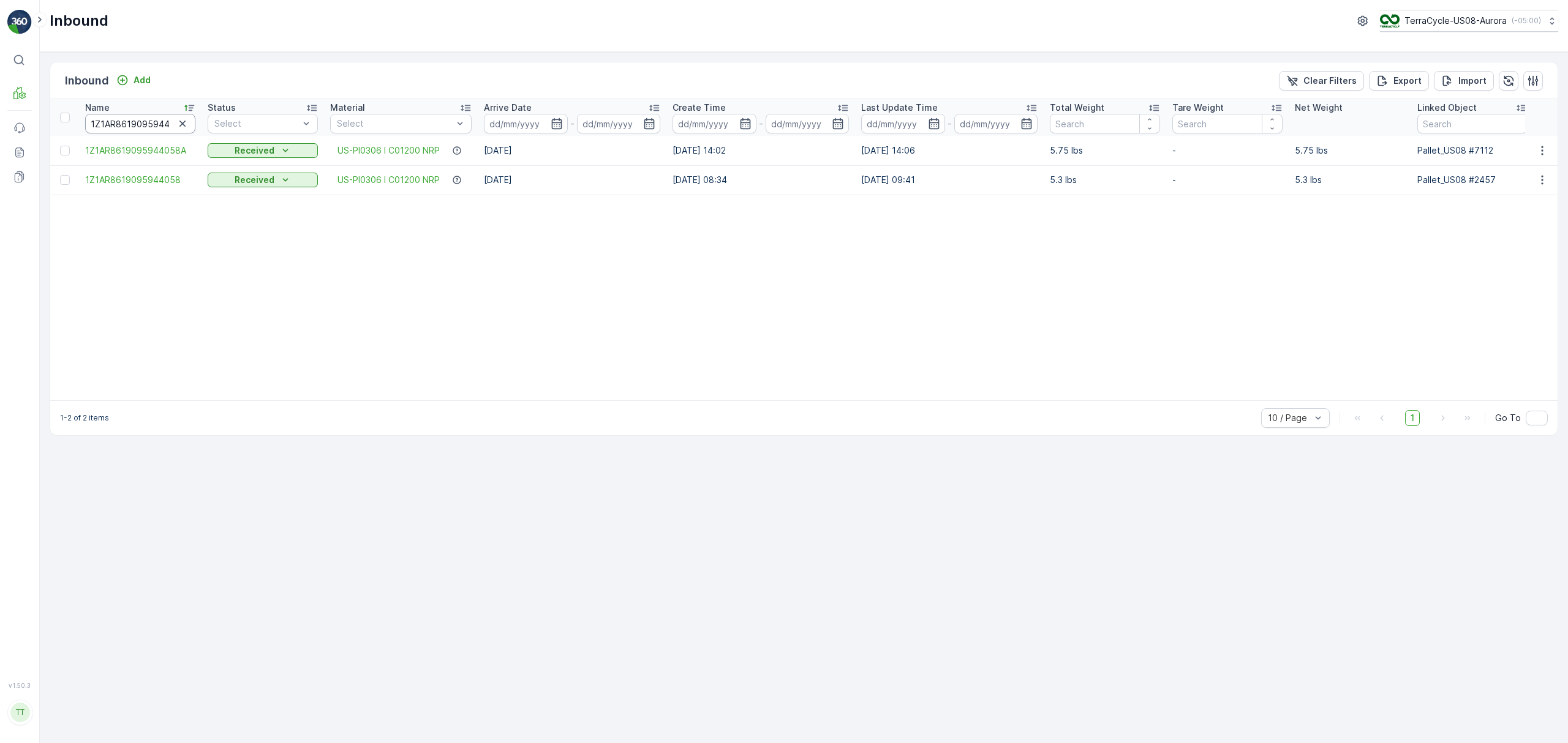
click at [128, 120] on input "1Z1AR8619095944058" at bounding box center [140, 124] width 110 height 20
paste input "8253665"
type input "1Z1AR8619098253665"
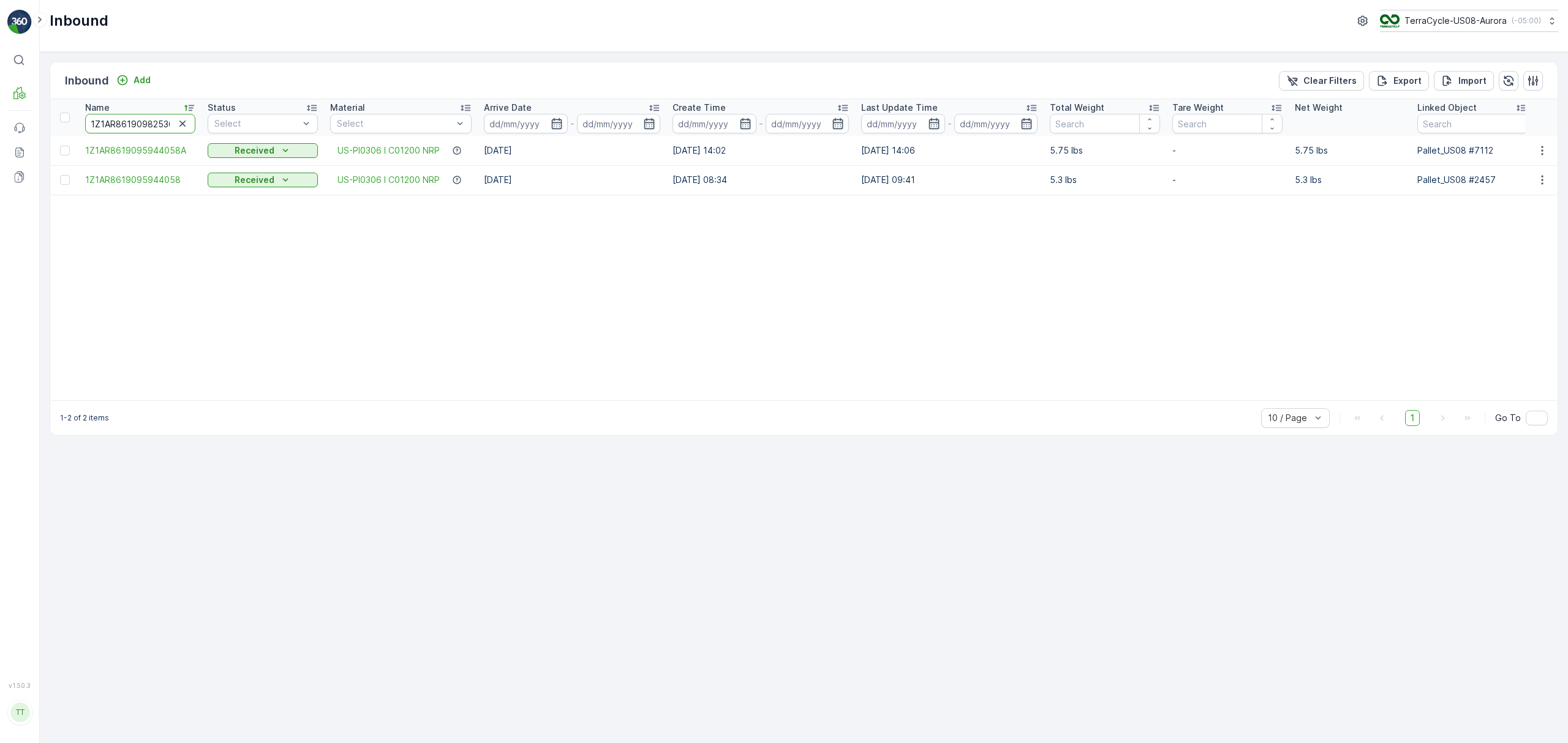
scroll to position [0, 13]
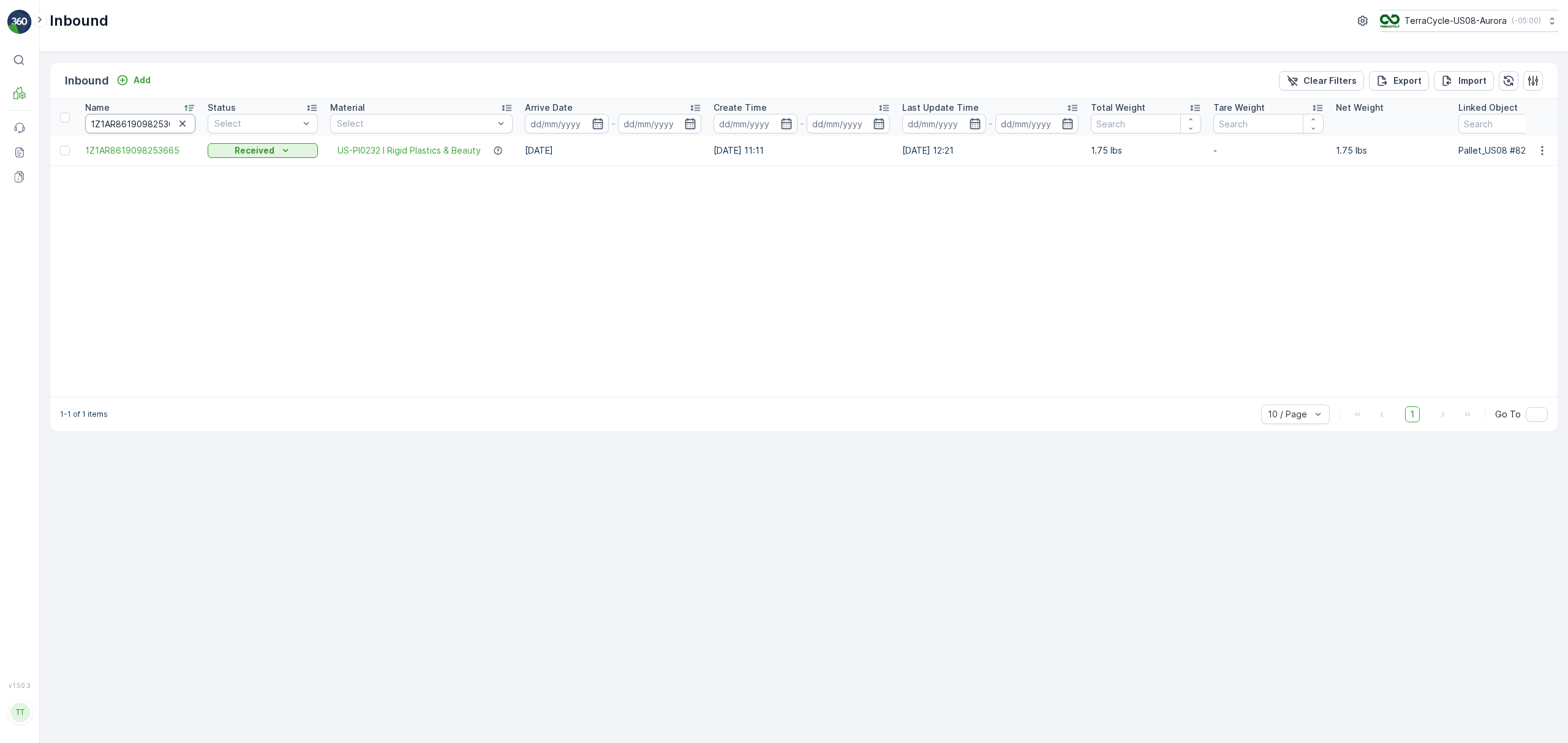
click at [151, 121] on input "1Z1AR8619098253665" at bounding box center [140, 124] width 110 height 20
click at [184, 121] on icon "button" at bounding box center [183, 124] width 13 height 13
click at [122, 120] on input "text" at bounding box center [140, 124] width 110 height 20
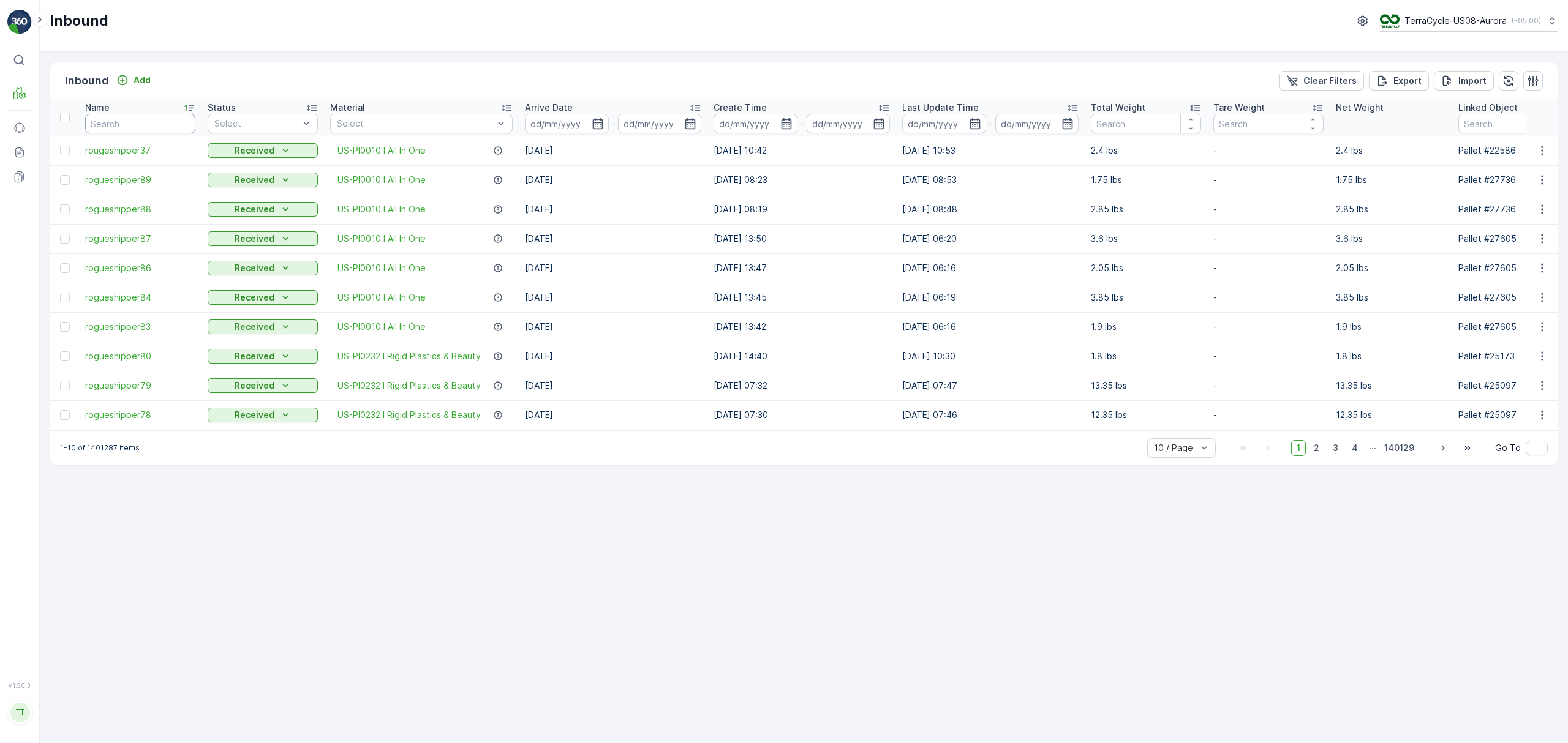
click at [125, 125] on input "text" at bounding box center [140, 124] width 110 height 20
paste input "1Z1AR8619098253665"
type input "1Z1AR8619098253665"
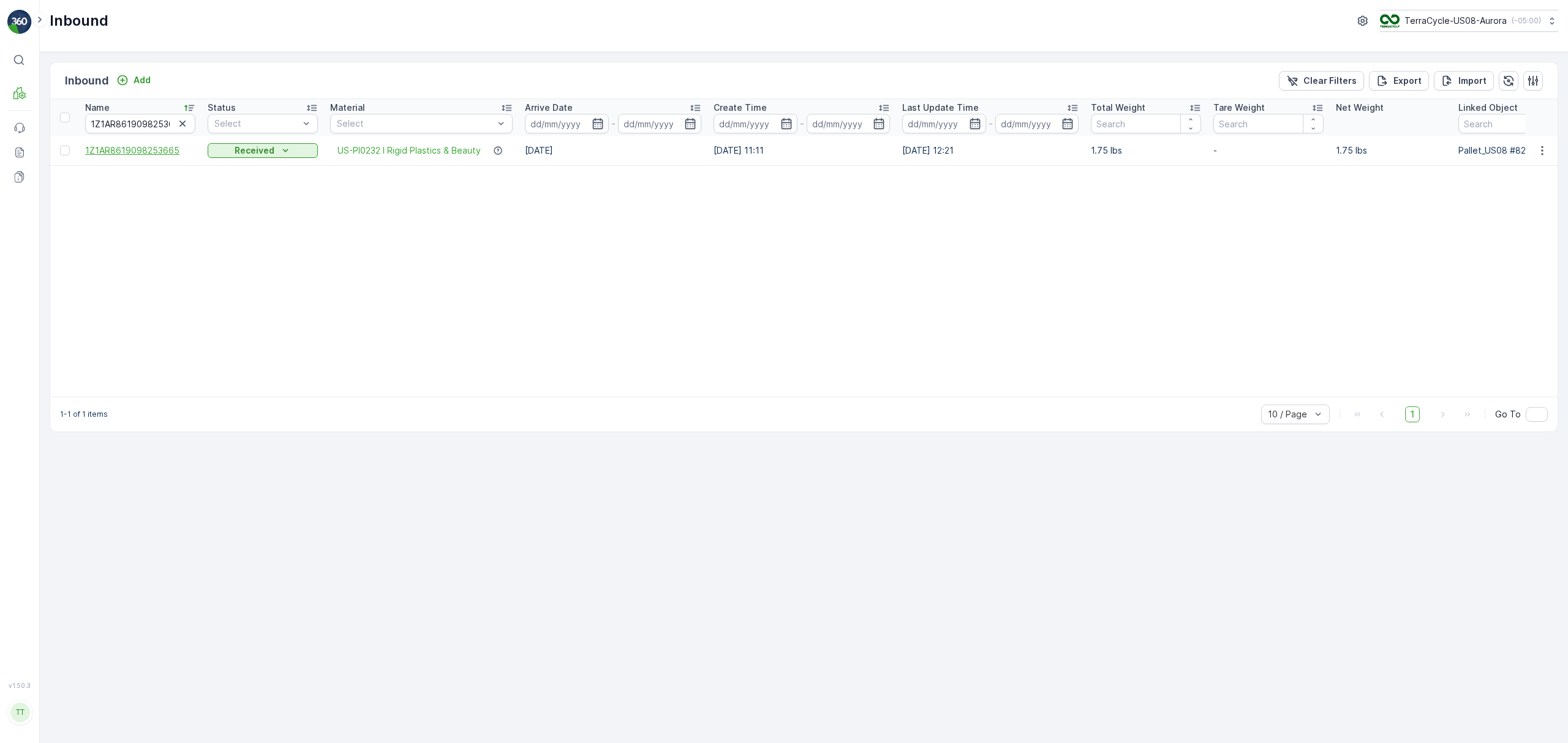
click at [146, 153] on span "1Z1AR8619098253665" at bounding box center [140, 150] width 110 height 13
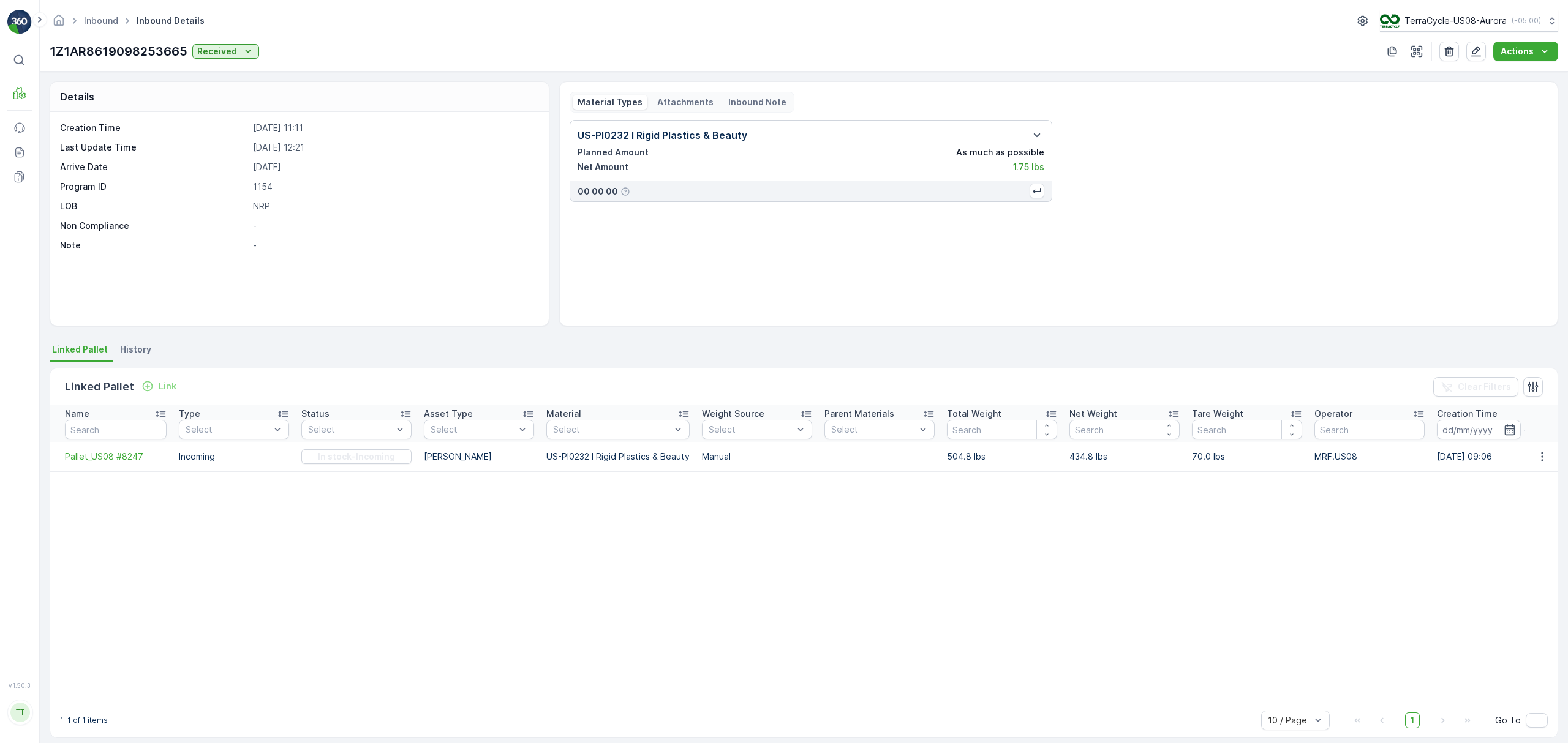
click at [131, 351] on span "History" at bounding box center [136, 350] width 32 height 13
